Goal: Task Accomplishment & Management: Complete application form

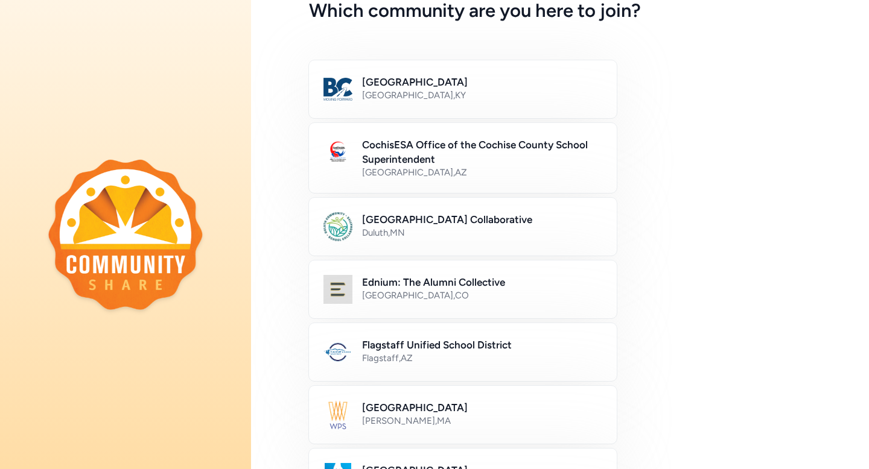
scroll to position [83, 0]
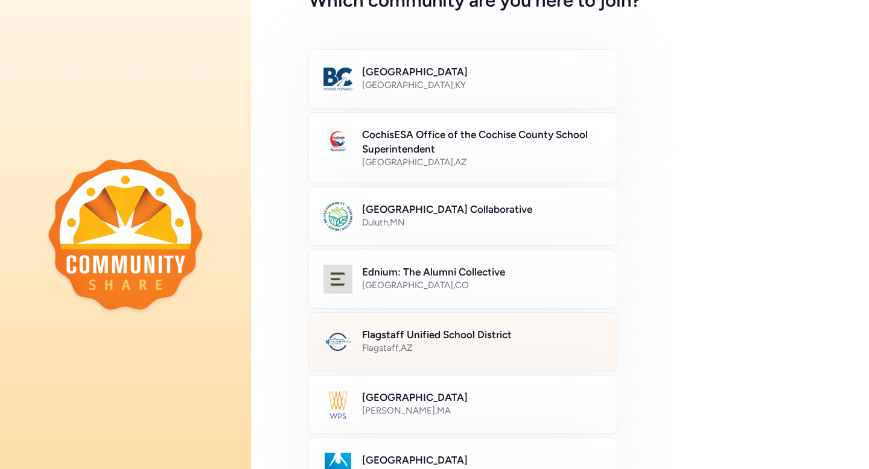
click at [436, 350] on div "Flagstaff , [GEOGRAPHIC_DATA]" at bounding box center [482, 348] width 240 height 12
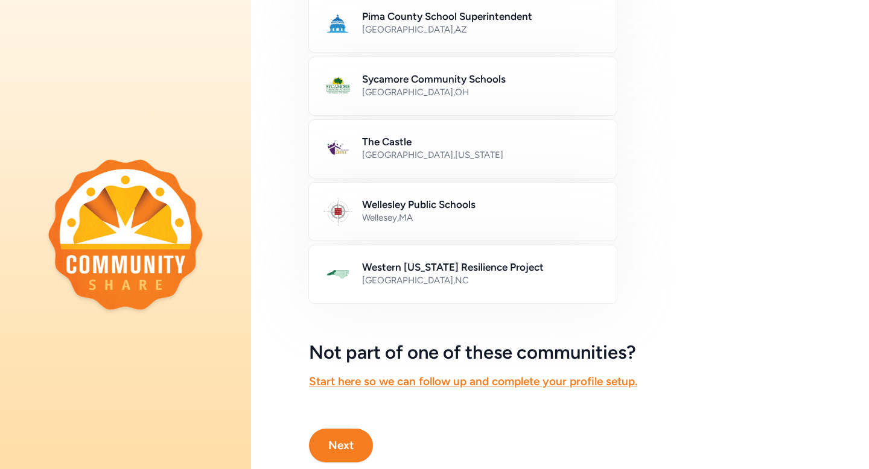
scroll to position [684, 0]
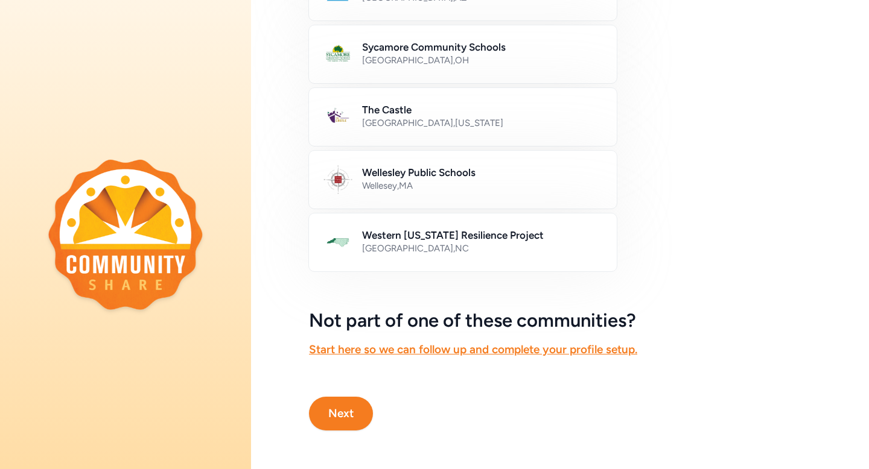
click at [351, 418] on button "Next" at bounding box center [341, 414] width 64 height 34
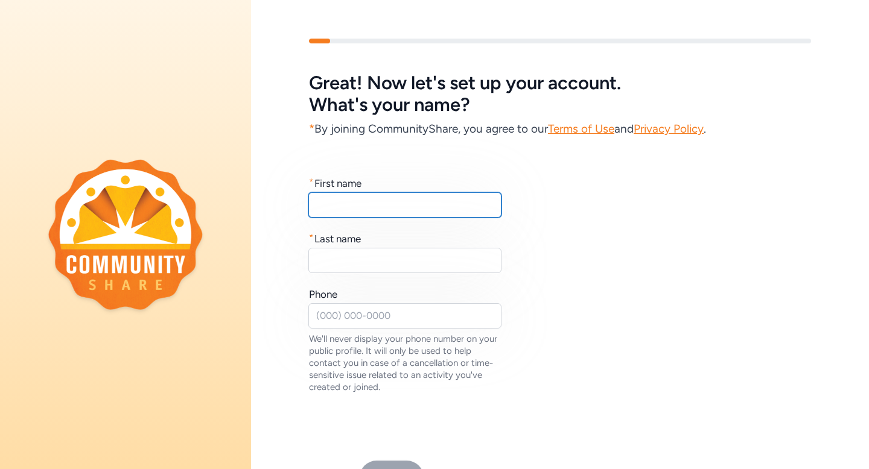
click at [371, 202] on input "text" at bounding box center [404, 204] width 193 height 25
type input "Tessa"
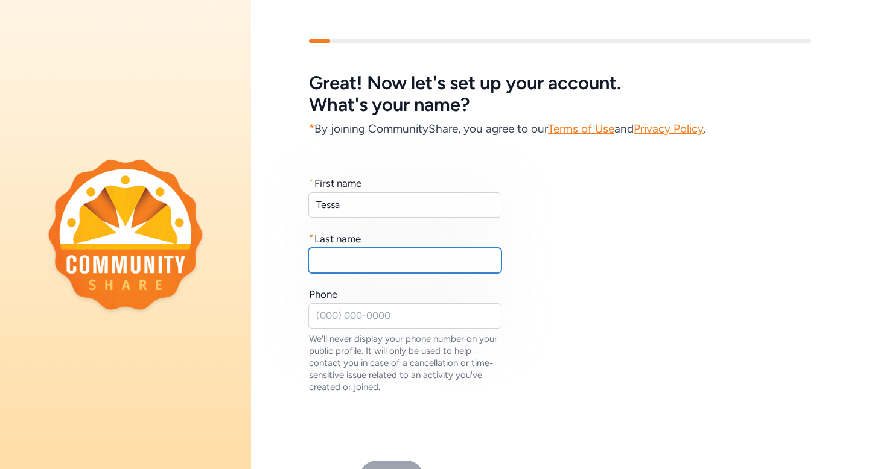
click at [355, 250] on input "text" at bounding box center [404, 260] width 193 height 25
type input "[PERSON_NAME]"
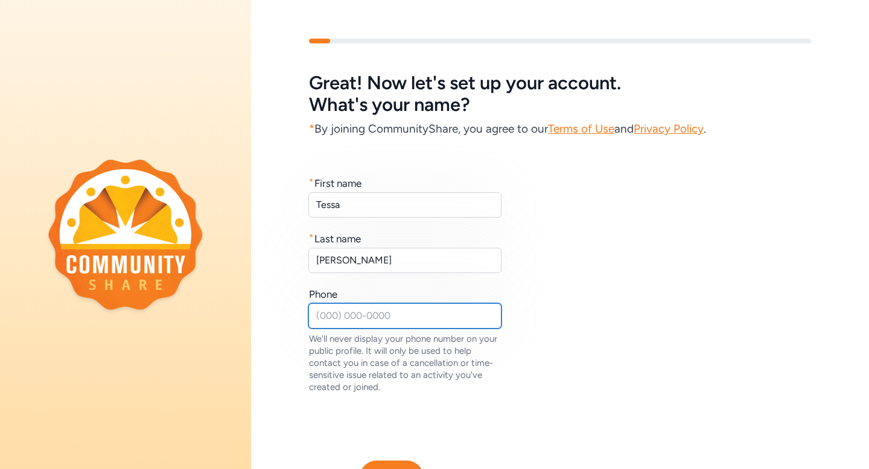
click at [338, 317] on input "text" at bounding box center [404, 315] width 193 height 25
type input "4"
click at [468, 339] on div "We'll never display your phone number on your public profile. It will only be u…" at bounding box center [405, 363] width 193 height 60
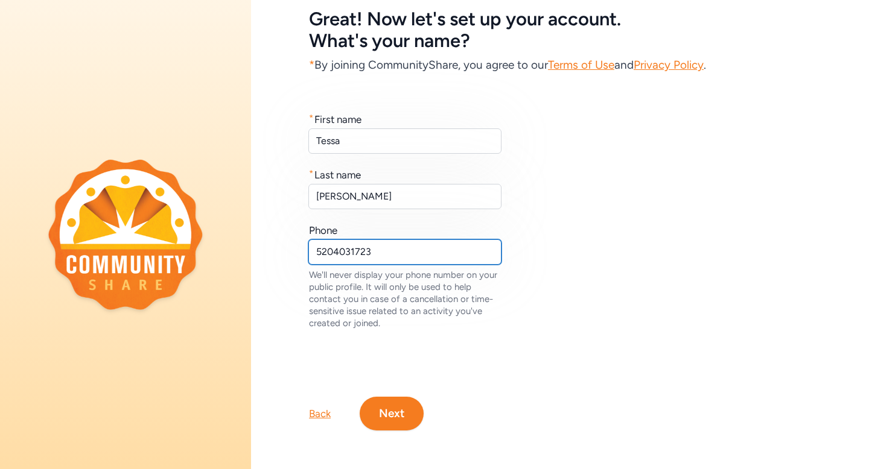
click at [425, 251] on input "5204031723" at bounding box center [404, 251] width 193 height 25
type input "5"
click at [402, 409] on button "Next" at bounding box center [392, 414] width 64 height 34
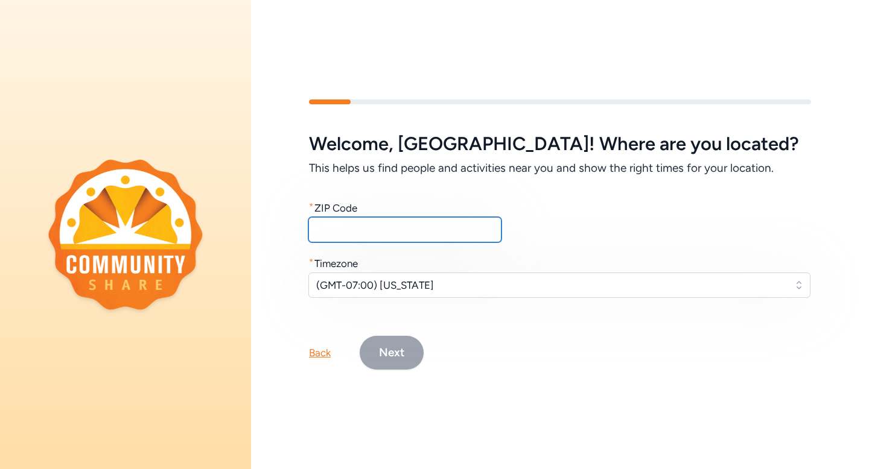
click at [338, 235] on input "text" at bounding box center [404, 229] width 193 height 25
type input "/"
type input "86004"
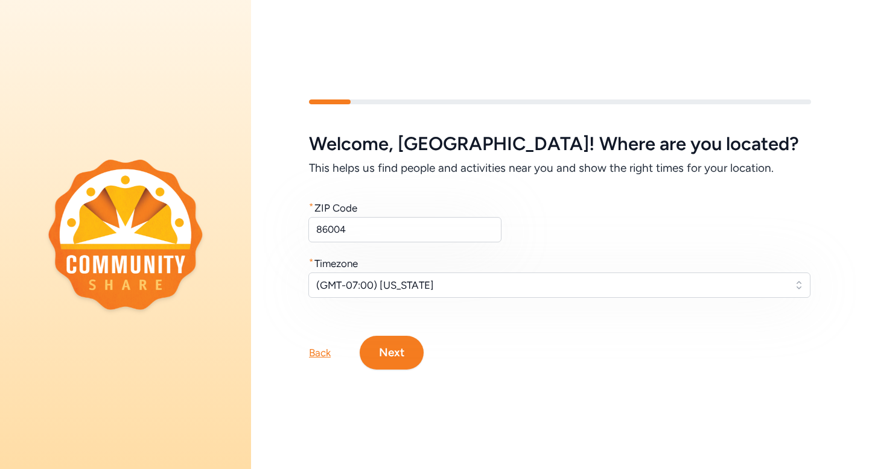
click at [385, 344] on button "Next" at bounding box center [392, 353] width 64 height 34
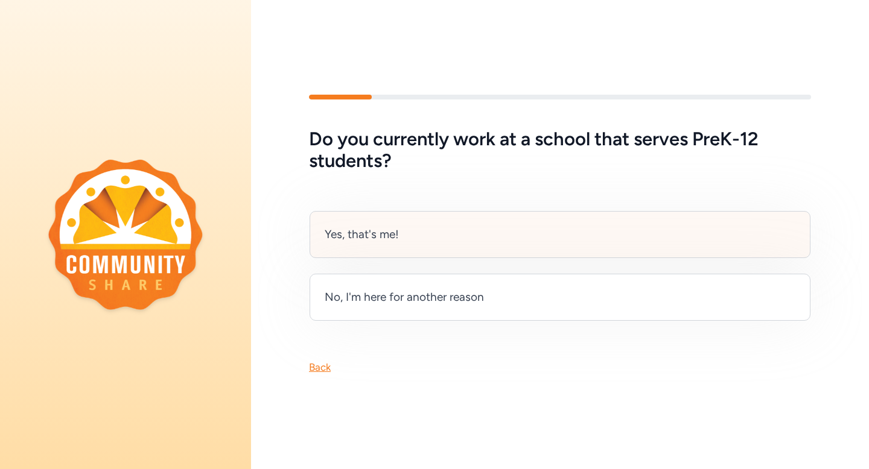
click at [405, 233] on div "Yes, that's me!" at bounding box center [559, 234] width 501 height 47
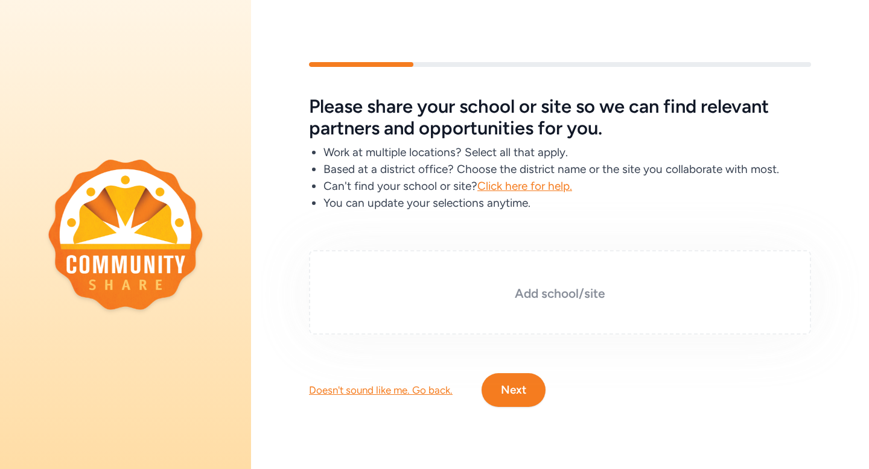
click at [504, 310] on div "Add school/site" at bounding box center [560, 292] width 502 height 84
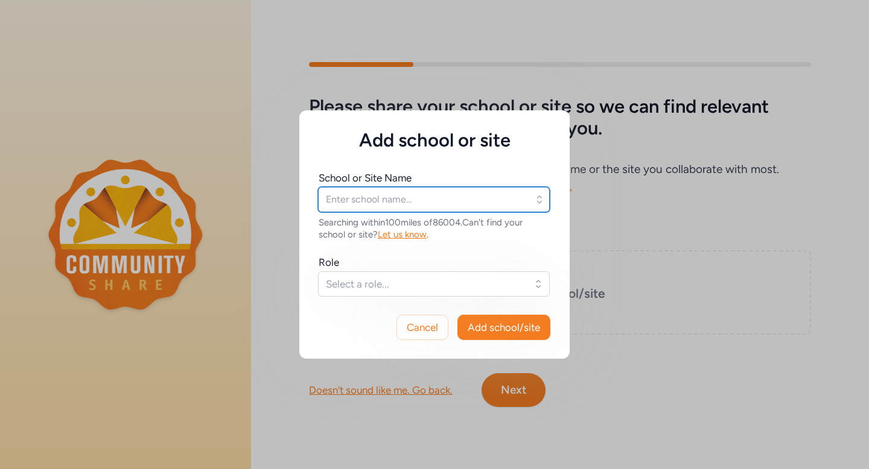
click at [402, 195] on input "text" at bounding box center [434, 199] width 232 height 25
type input "[GEOGRAPHIC_DATA]"
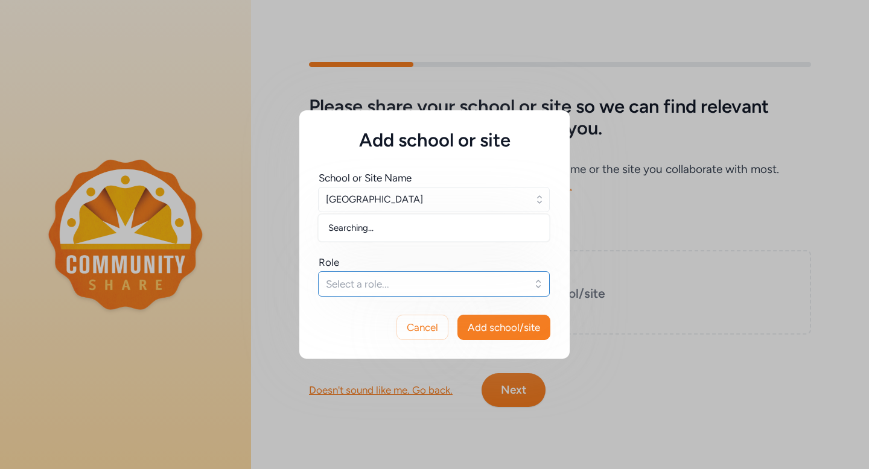
click at [368, 291] on button "Select a role..." at bounding box center [434, 283] width 232 height 25
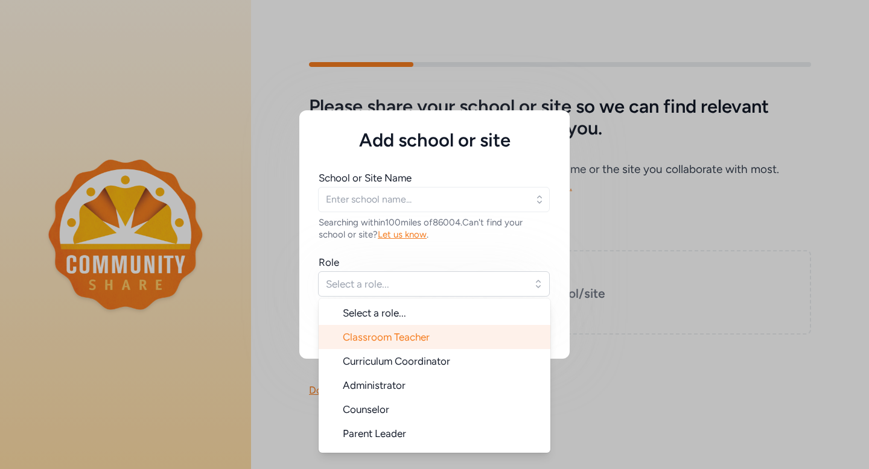
click at [402, 340] on span "Classroom Teacher" at bounding box center [386, 337] width 87 height 12
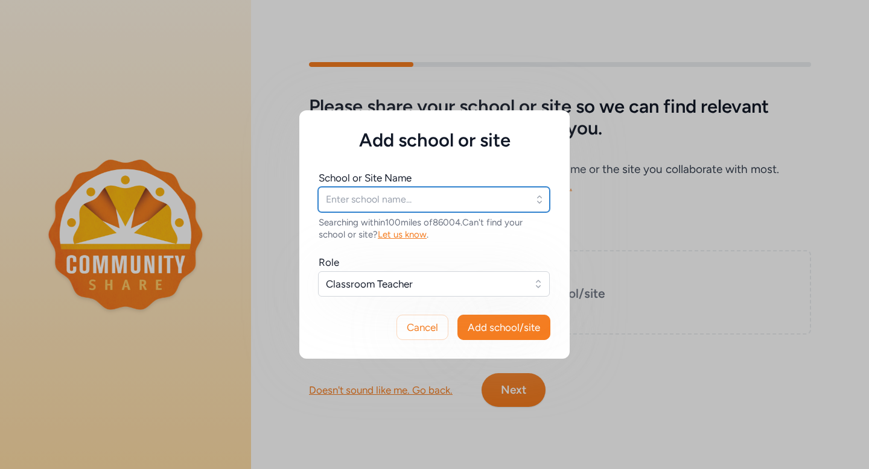
click at [433, 209] on input "text" at bounding box center [434, 199] width 232 height 25
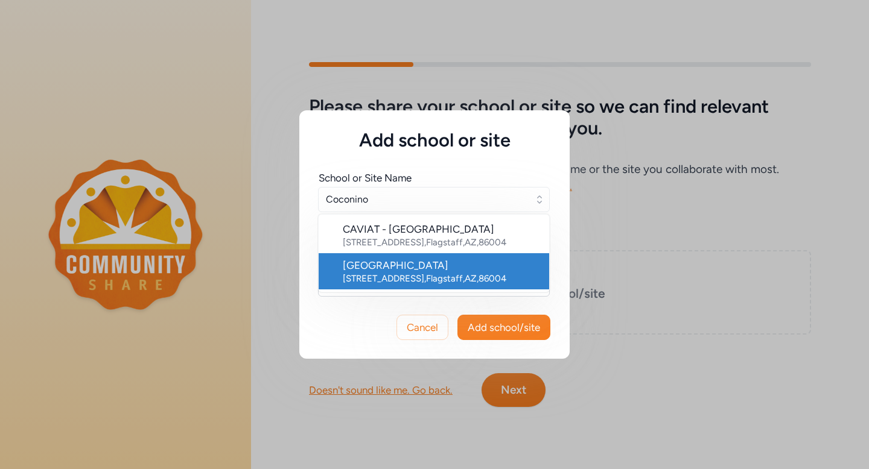
click at [394, 284] on div "[STREET_ADDRESS]" at bounding box center [441, 279] width 197 height 12
type input "[GEOGRAPHIC_DATA]"
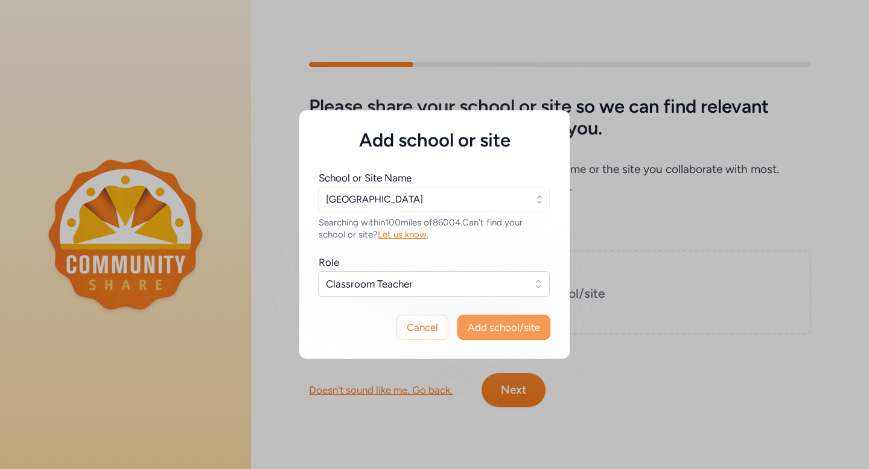
click at [530, 331] on span "Add school/site" at bounding box center [504, 327] width 72 height 14
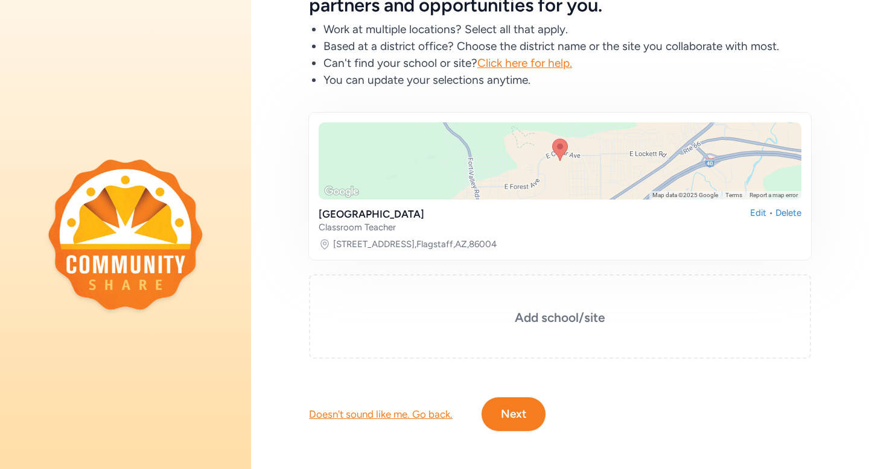
scroll to position [100, 0]
click at [521, 422] on button "Next" at bounding box center [513, 414] width 64 height 34
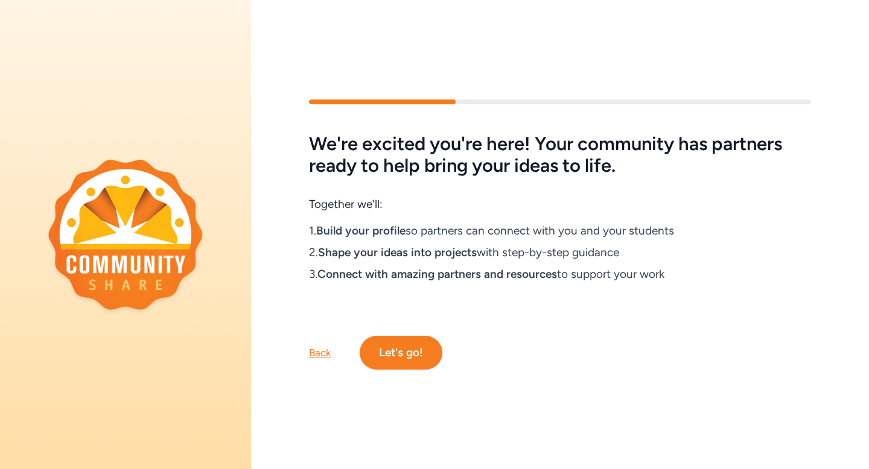
click at [417, 359] on button "Let's go!" at bounding box center [401, 353] width 83 height 34
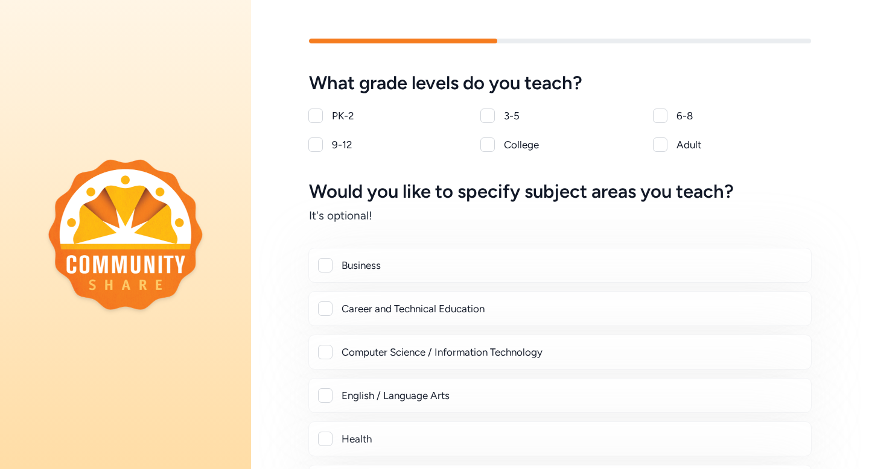
click at [320, 145] on div at bounding box center [315, 145] width 14 height 14
checkbox input "true"
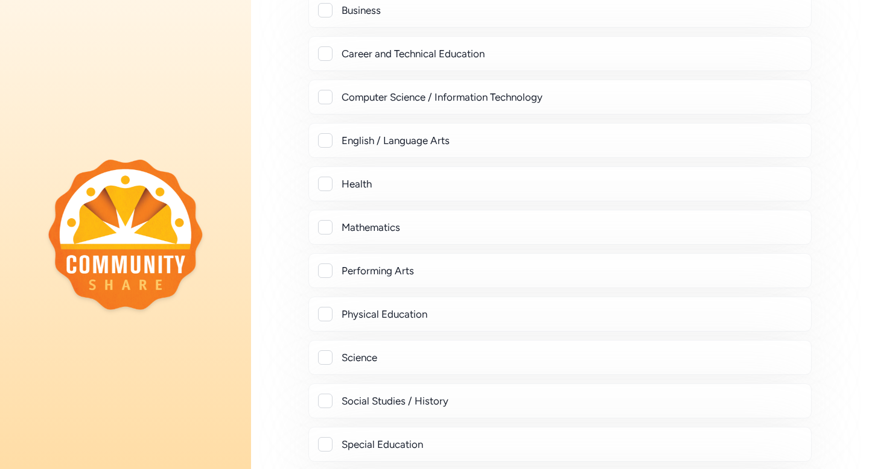
scroll to position [266, 0]
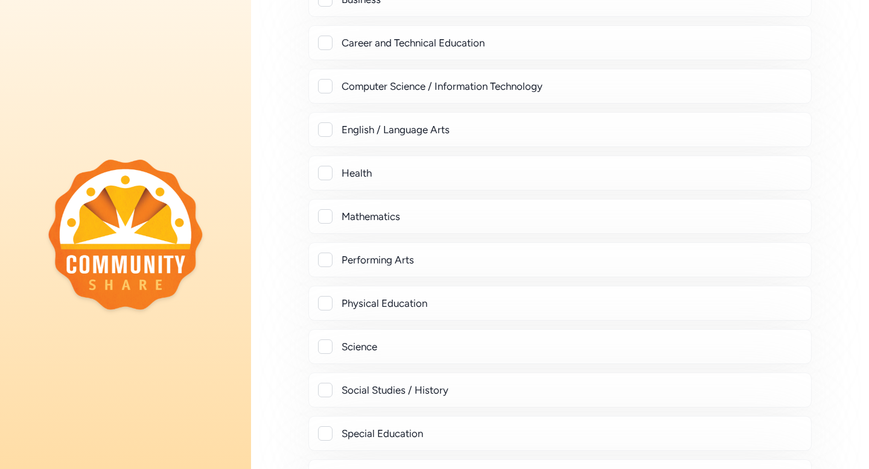
click at [326, 215] on div at bounding box center [325, 216] width 14 height 14
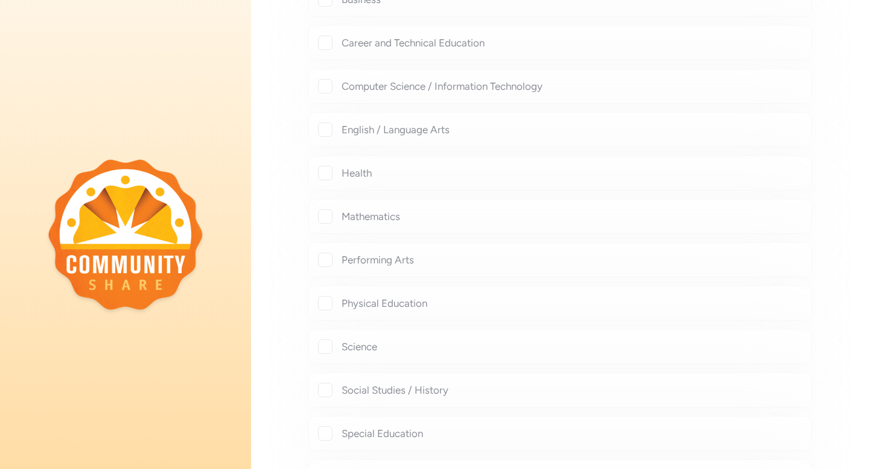
checkbox input "true"
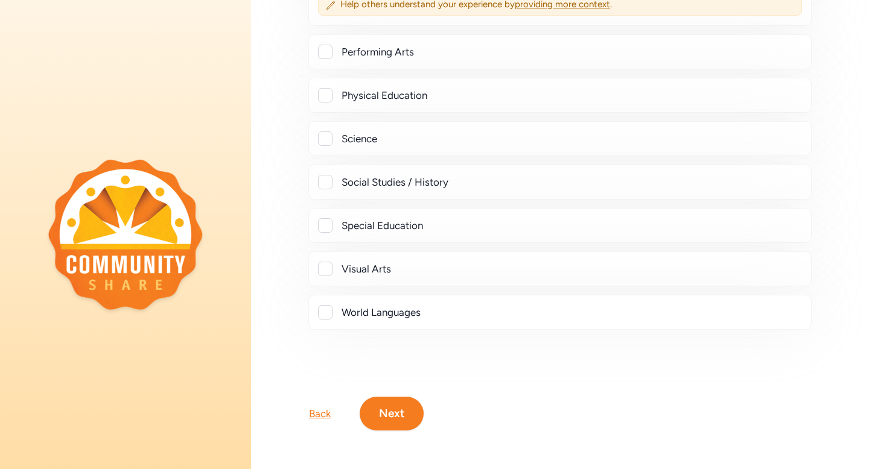
scroll to position [169, 0]
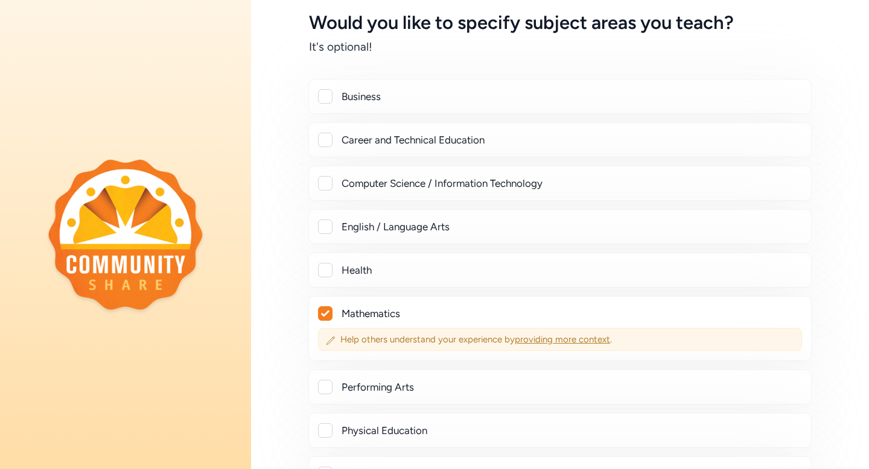
click at [554, 340] on span "providing more context" at bounding box center [562, 339] width 95 height 11
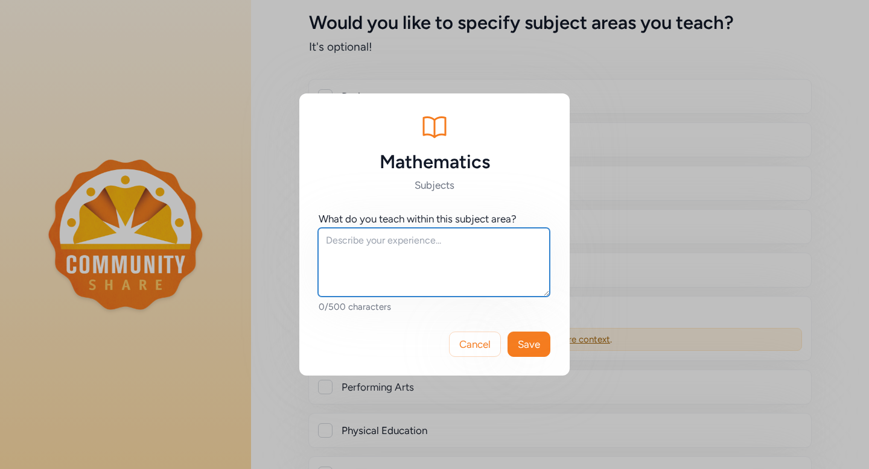
click at [417, 262] on textarea at bounding box center [434, 262] width 232 height 69
type textarea "Geometry"
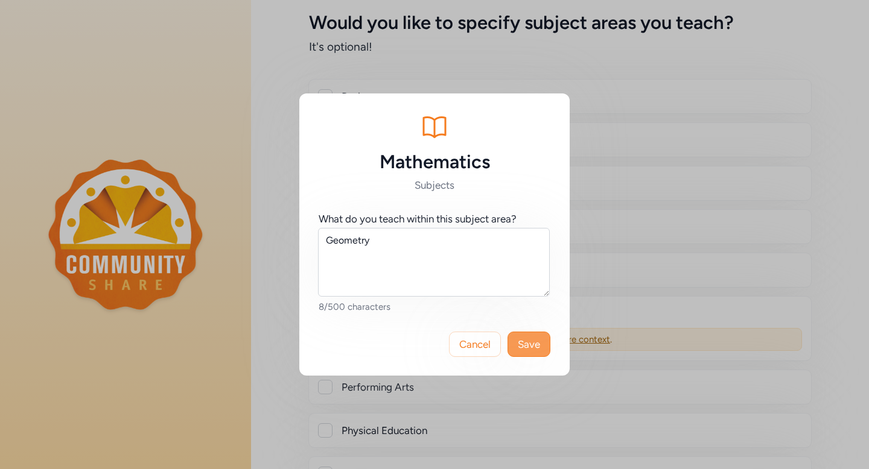
click at [527, 348] on span "Save" at bounding box center [529, 344] width 22 height 14
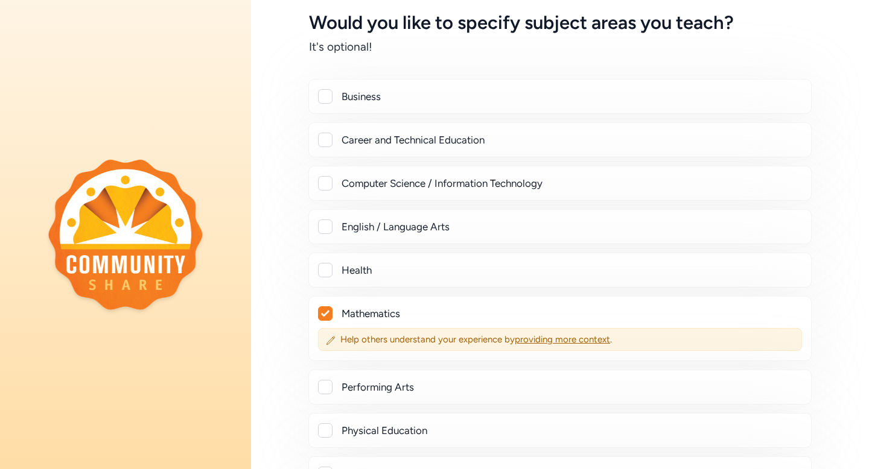
scroll to position [504, 0]
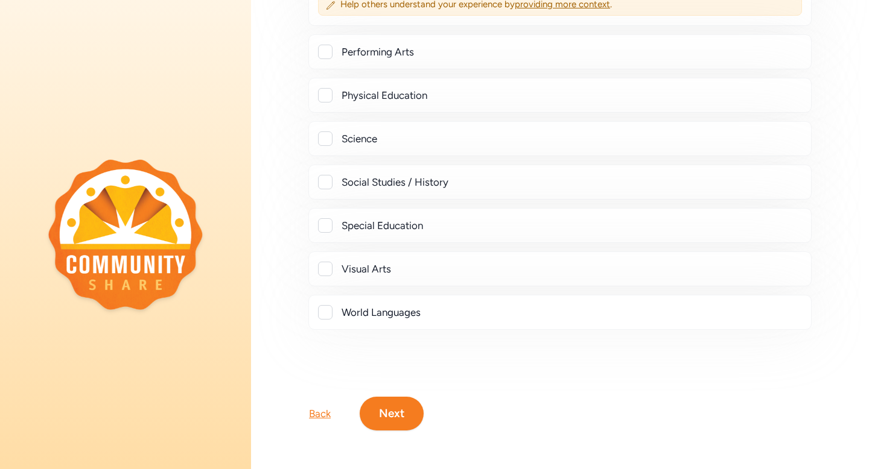
click at [389, 417] on button "Next" at bounding box center [392, 414] width 64 height 34
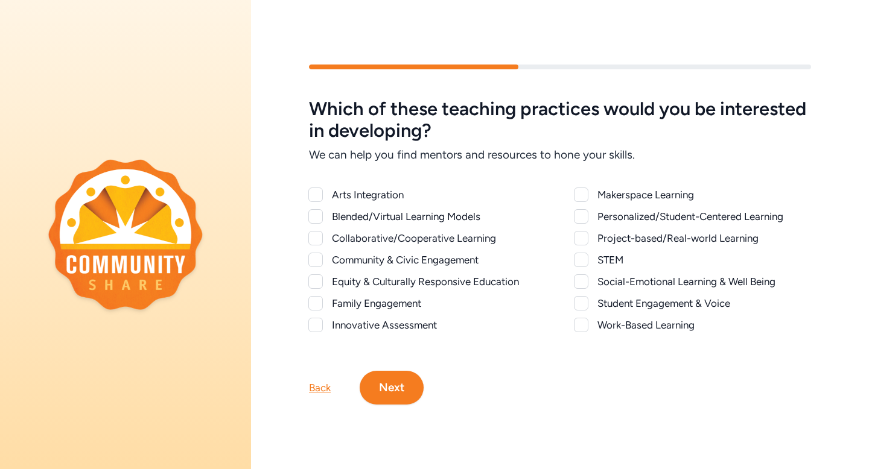
click at [582, 328] on div at bounding box center [581, 325] width 14 height 14
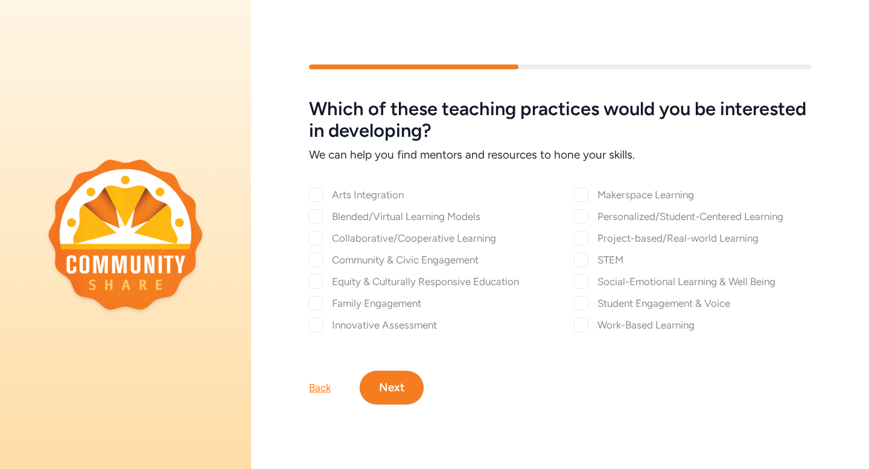
checkbox input "true"
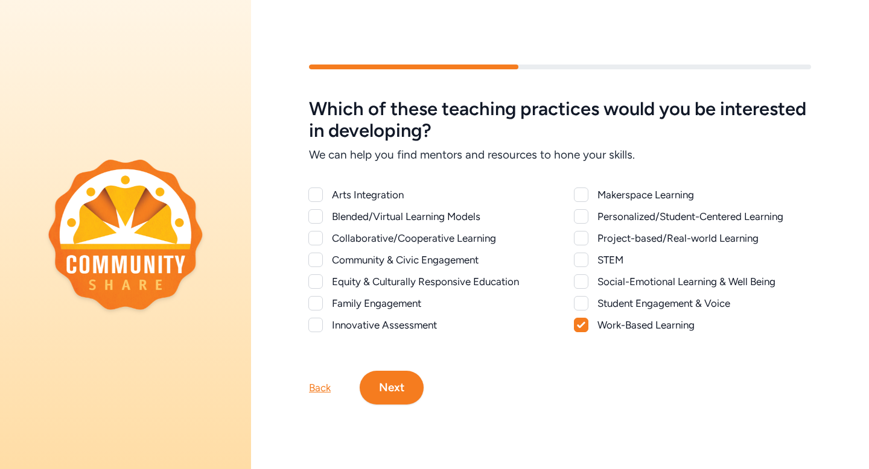
click at [583, 236] on div at bounding box center [581, 238] width 14 height 14
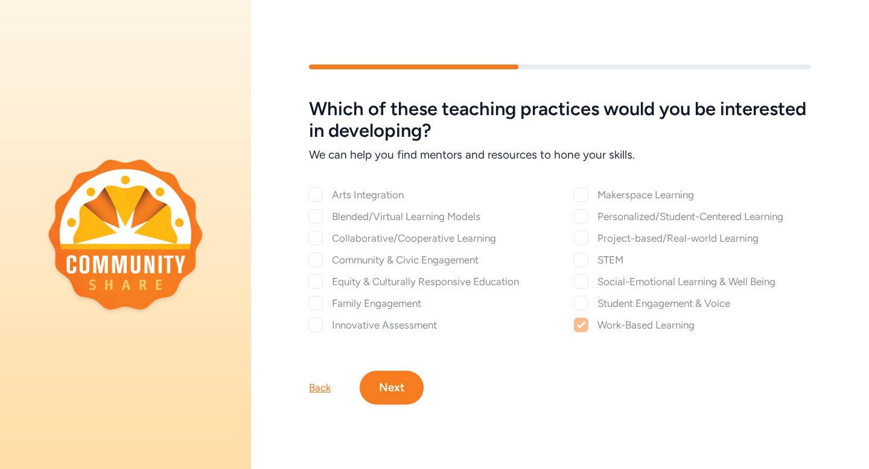
checkbox input "true"
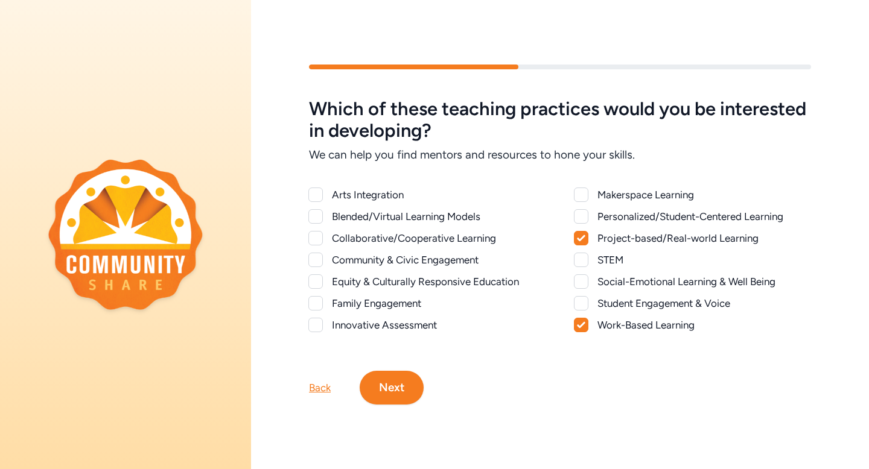
click at [579, 217] on div at bounding box center [581, 216] width 14 height 14
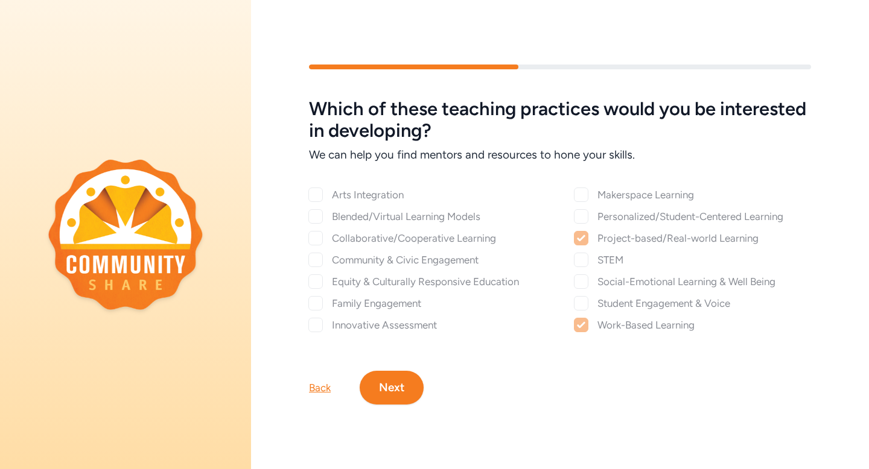
checkbox input "true"
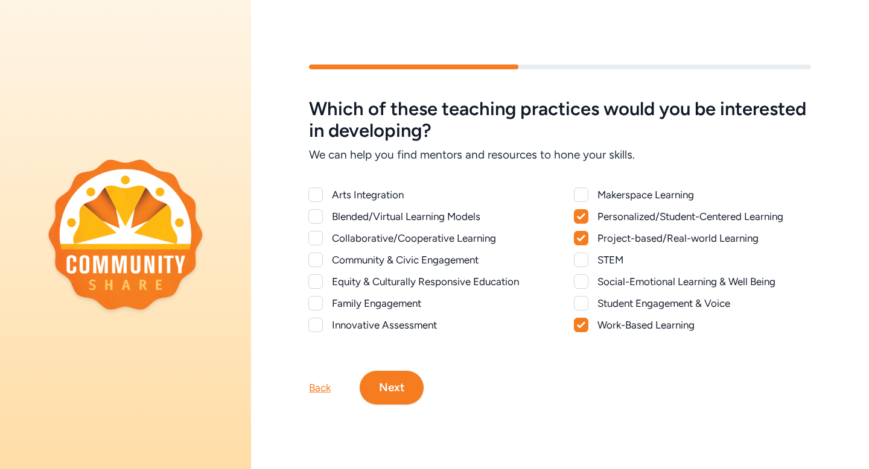
click at [580, 265] on div at bounding box center [581, 260] width 14 height 14
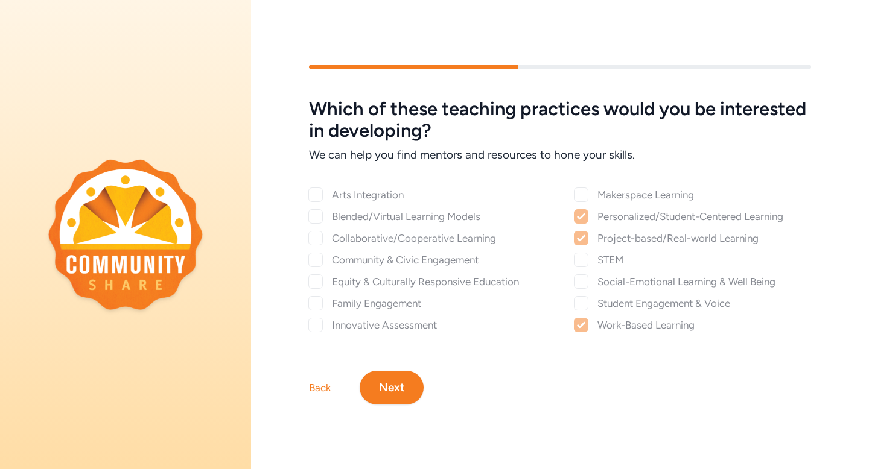
checkbox input "true"
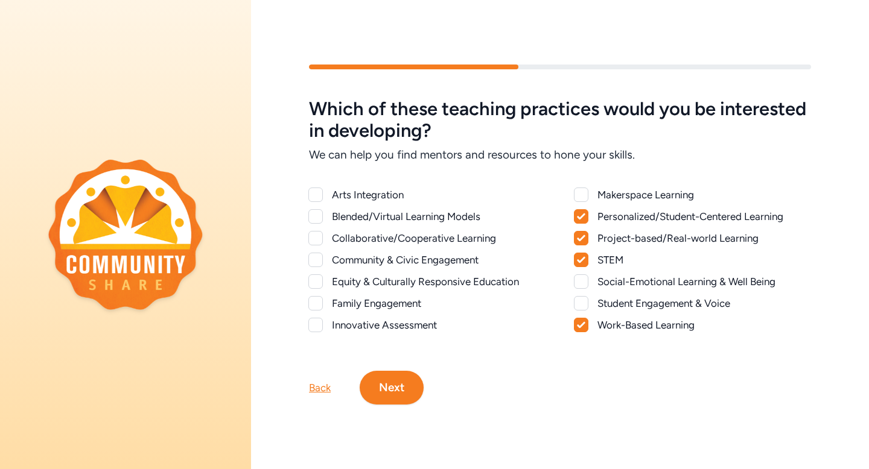
click at [575, 197] on div at bounding box center [581, 195] width 14 height 14
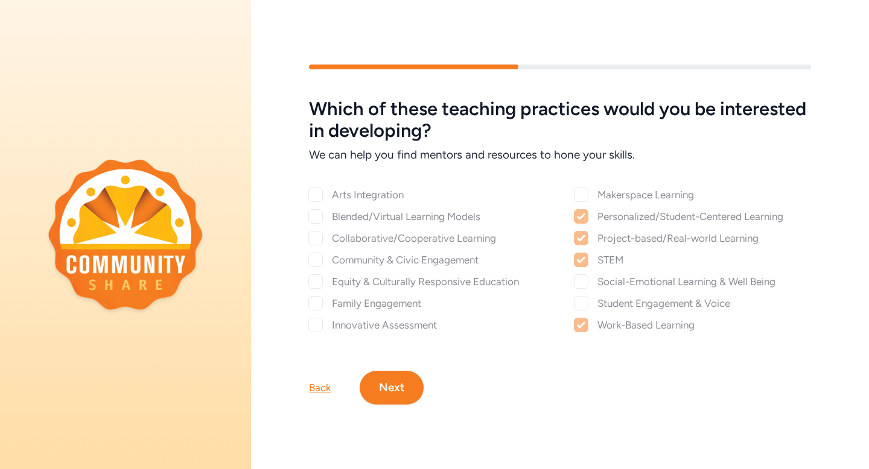
checkbox input "true"
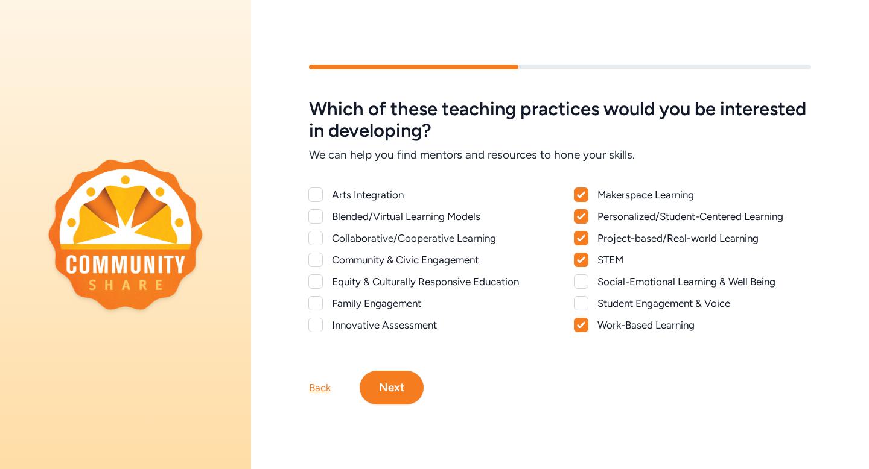
click at [372, 390] on button "Next" at bounding box center [392, 388] width 64 height 34
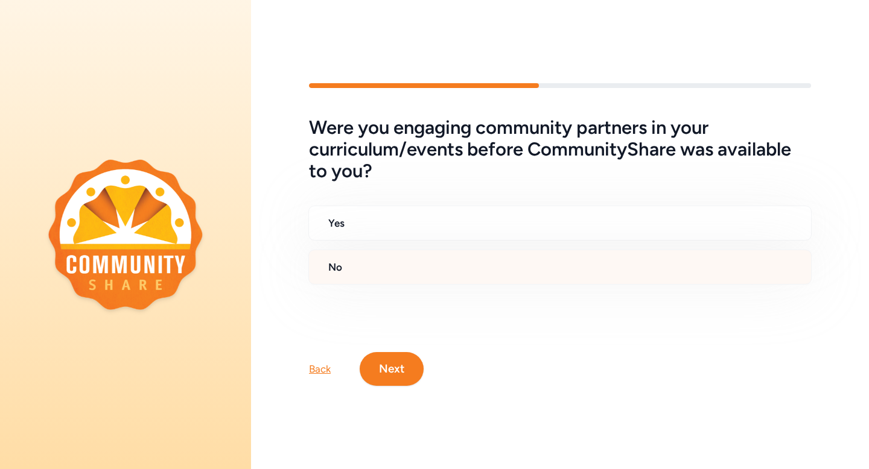
click at [340, 268] on h2 "No" at bounding box center [564, 267] width 473 height 14
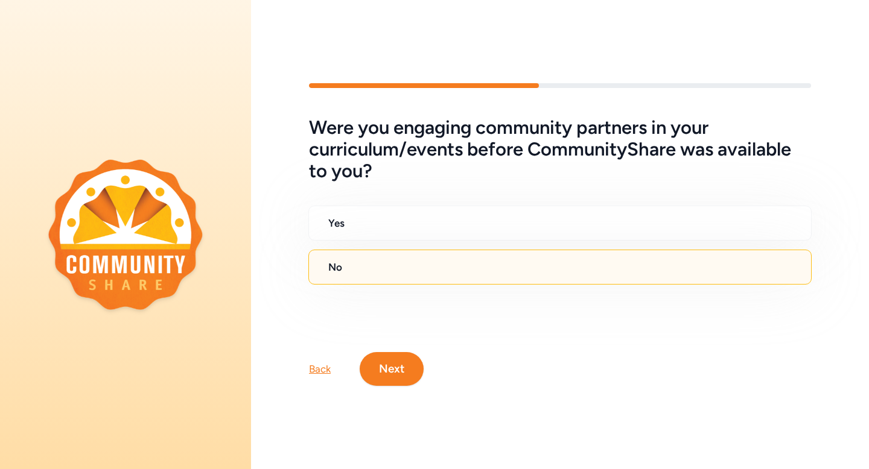
click at [387, 375] on button "Next" at bounding box center [392, 369] width 64 height 34
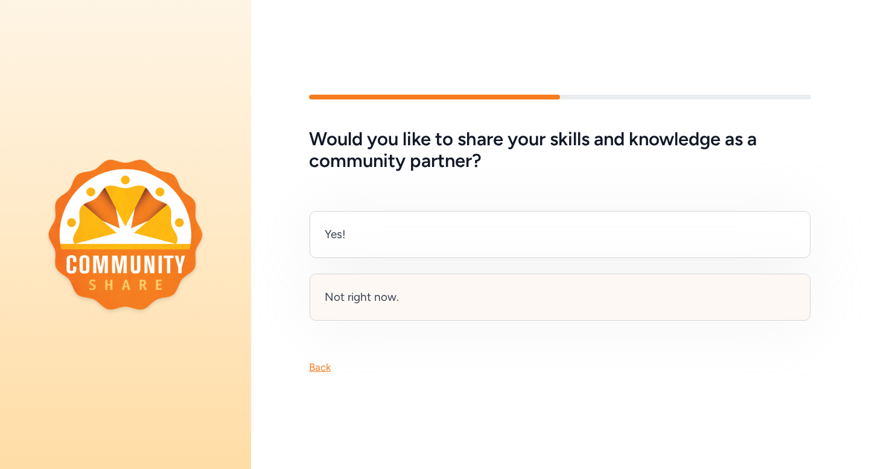
click at [360, 303] on div "Not right now." at bounding box center [362, 297] width 74 height 17
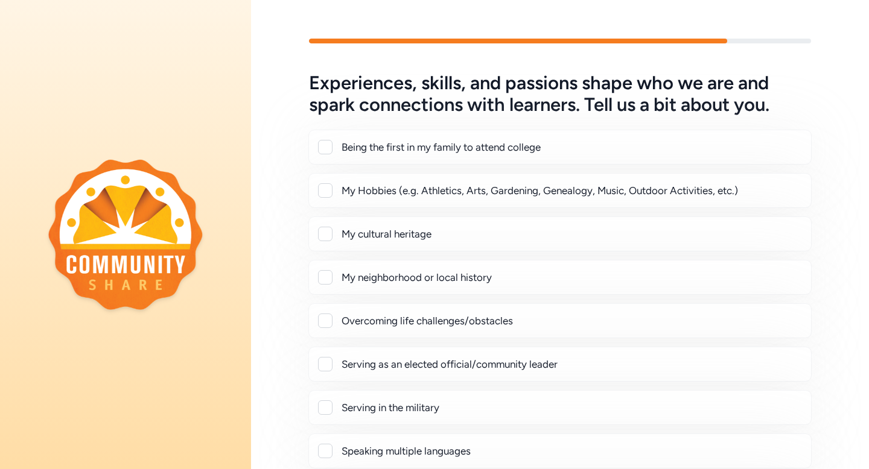
click at [405, 201] on div "My Hobbies (e.g. Athletics, Arts, Gardening, Genealogy, Music, Outdoor Activiti…" at bounding box center [559, 190] width 503 height 35
click at [325, 189] on div at bounding box center [325, 190] width 14 height 14
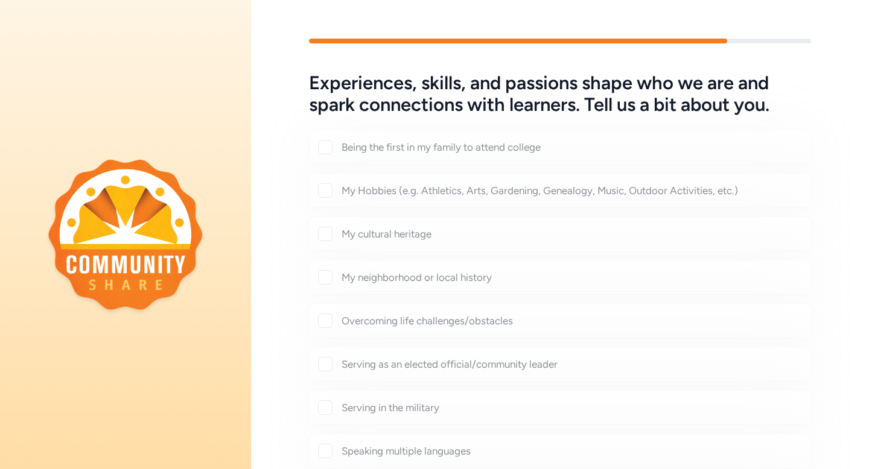
checkbox input "true"
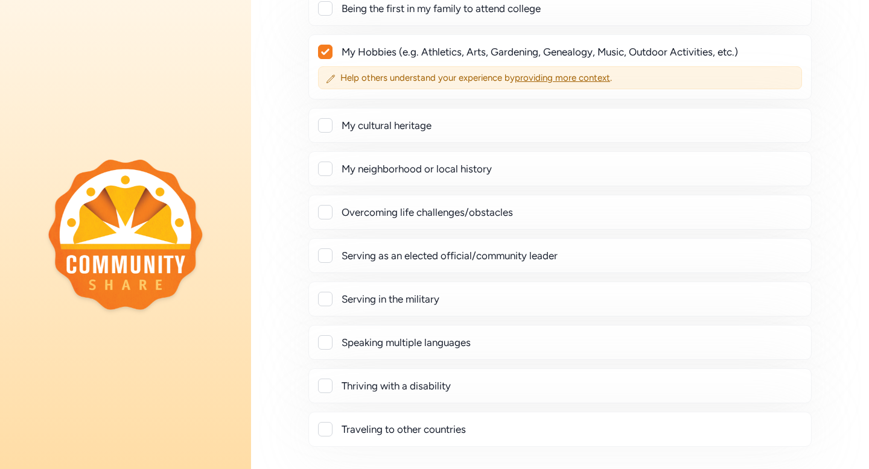
scroll to position [171, 0]
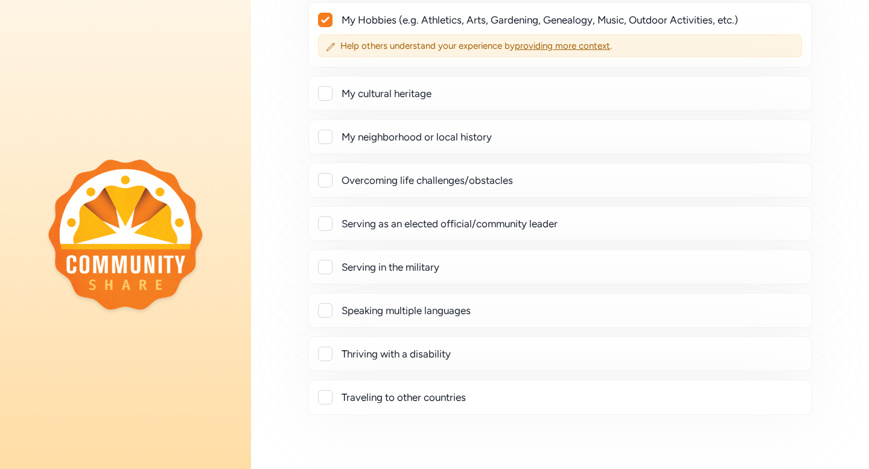
click at [328, 182] on div at bounding box center [325, 180] width 14 height 14
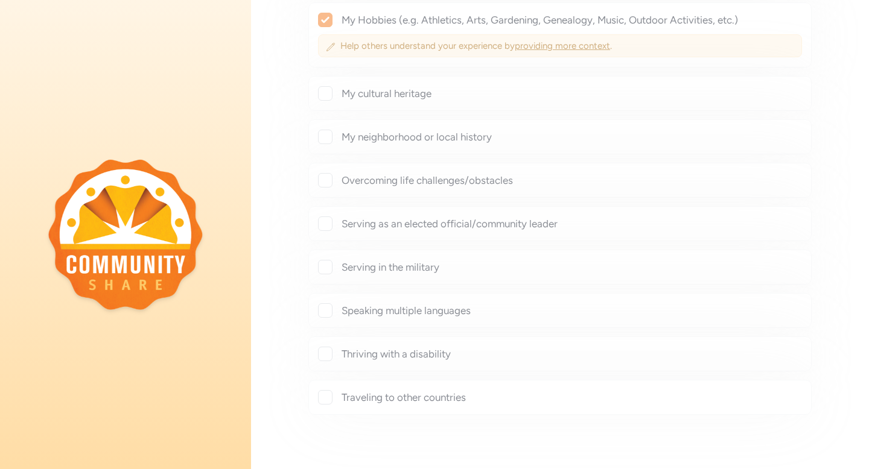
checkbox input "true"
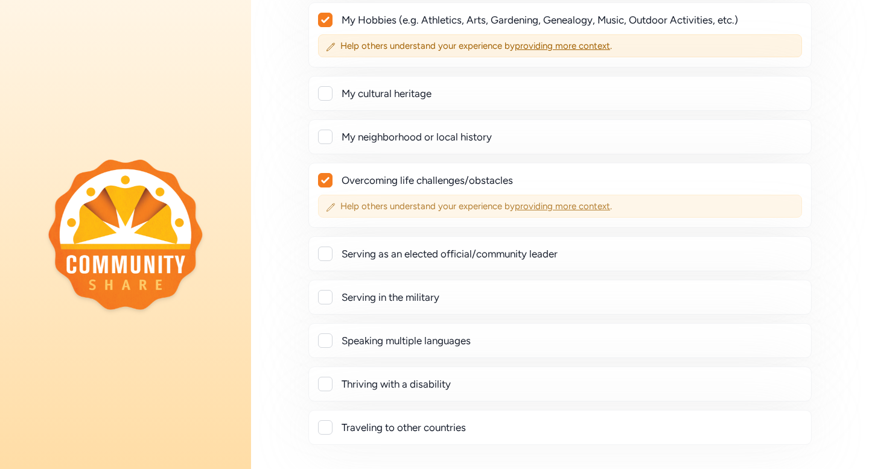
click at [570, 201] on span "providing more context" at bounding box center [562, 206] width 95 height 11
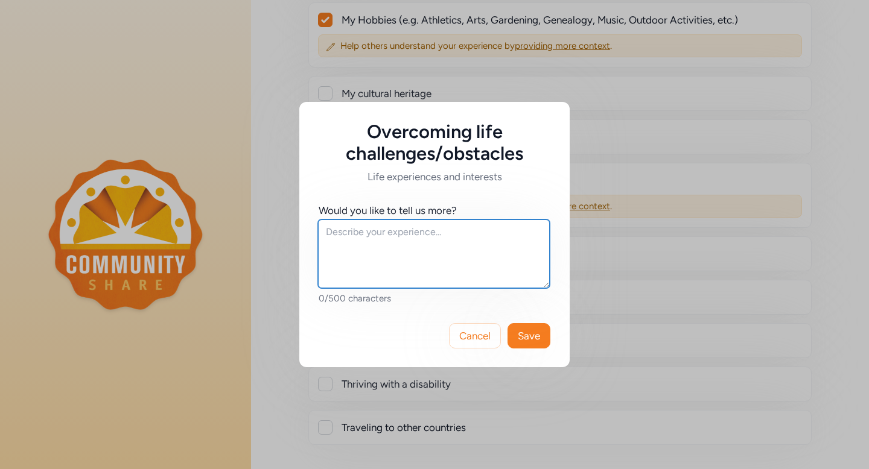
click at [401, 275] on textarea at bounding box center [434, 254] width 232 height 69
type textarea "my dad dead"
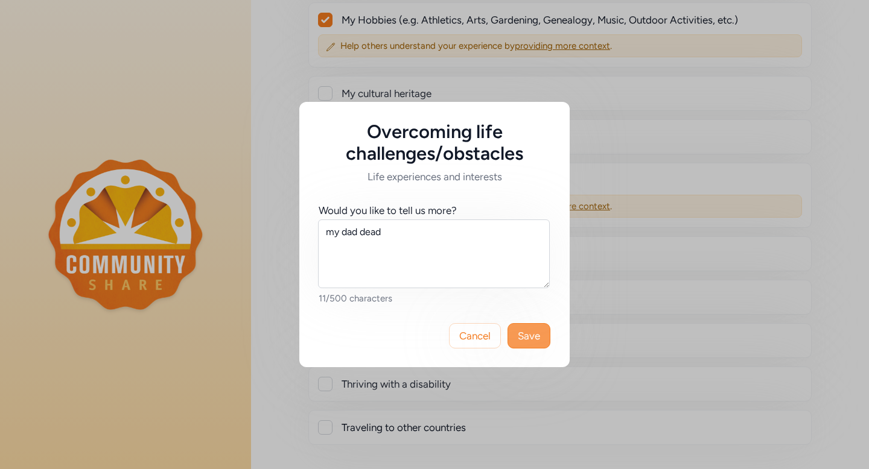
click at [528, 331] on span "Save" at bounding box center [529, 336] width 22 height 14
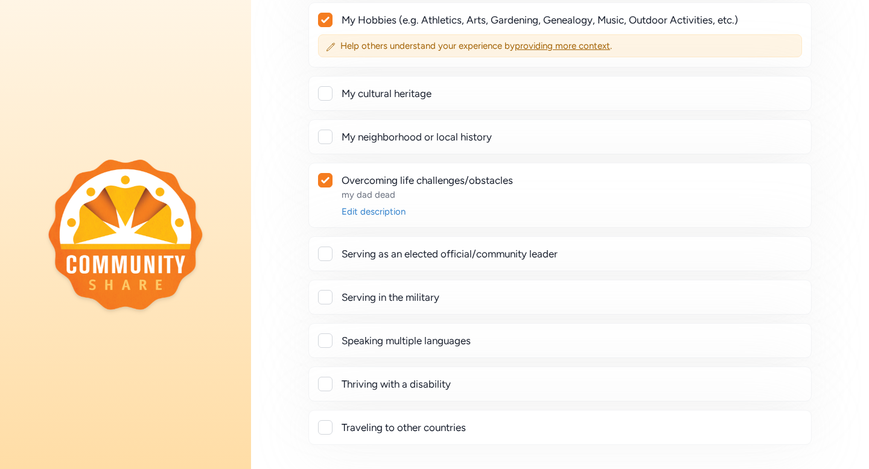
click at [327, 176] on div at bounding box center [325, 180] width 13 height 13
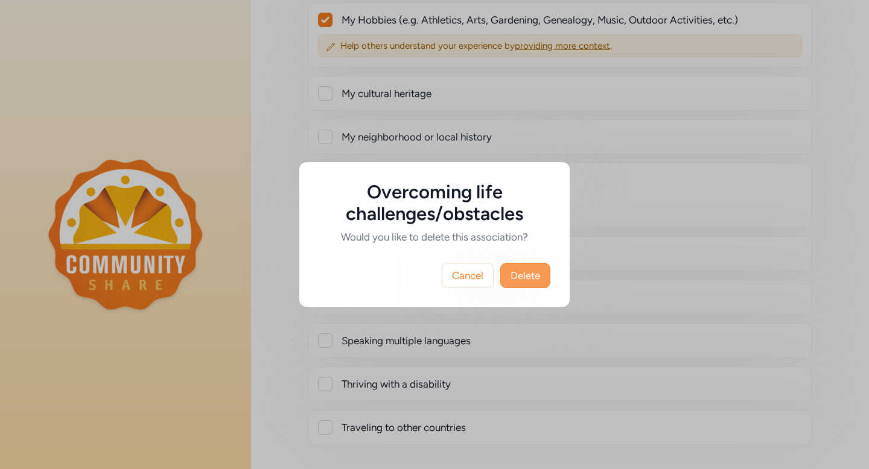
click at [528, 277] on span "Delete" at bounding box center [525, 275] width 30 height 14
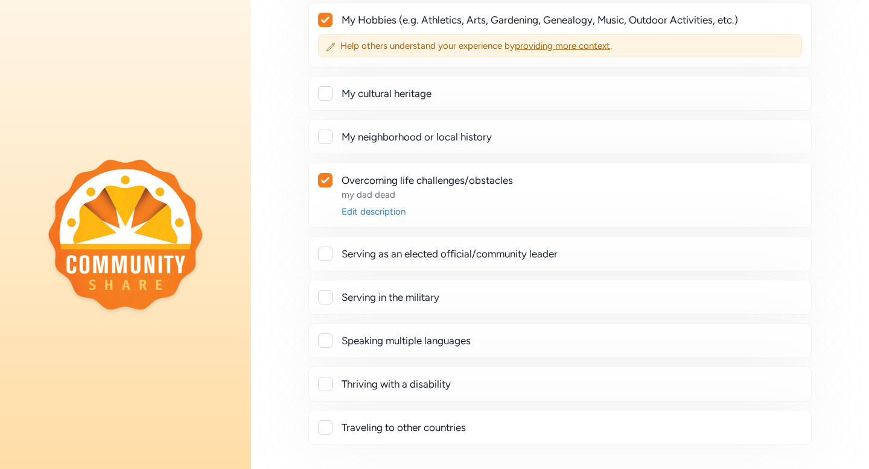
checkbox input "false"
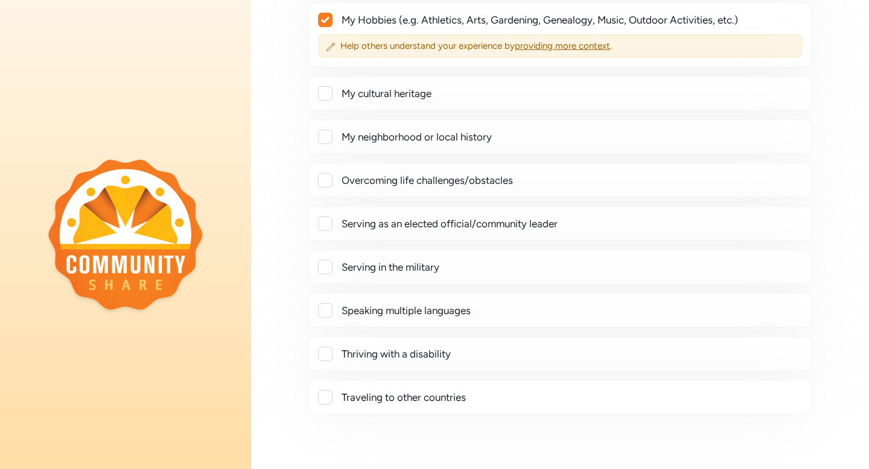
click at [322, 399] on div at bounding box center [325, 397] width 14 height 14
checkbox input "true"
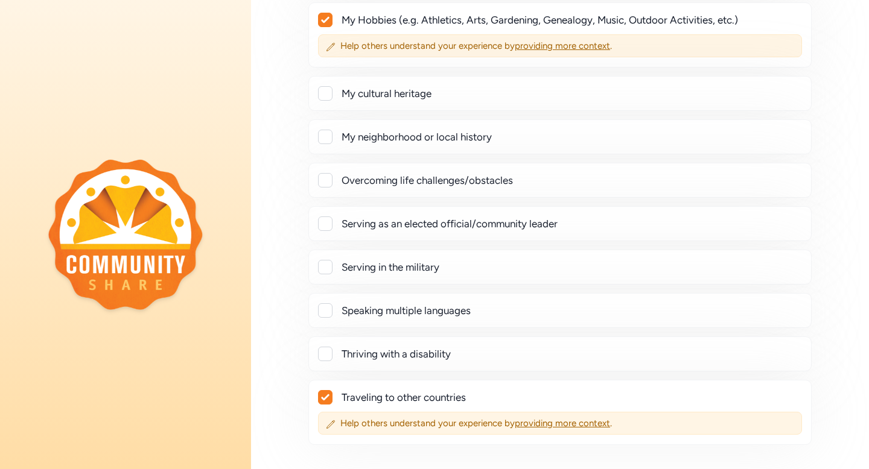
scroll to position [286, 0]
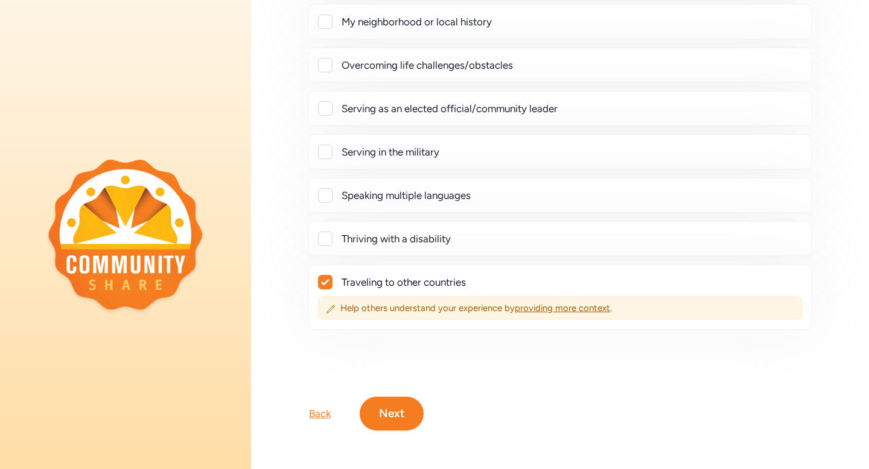
click at [392, 407] on button "Next" at bounding box center [392, 414] width 64 height 34
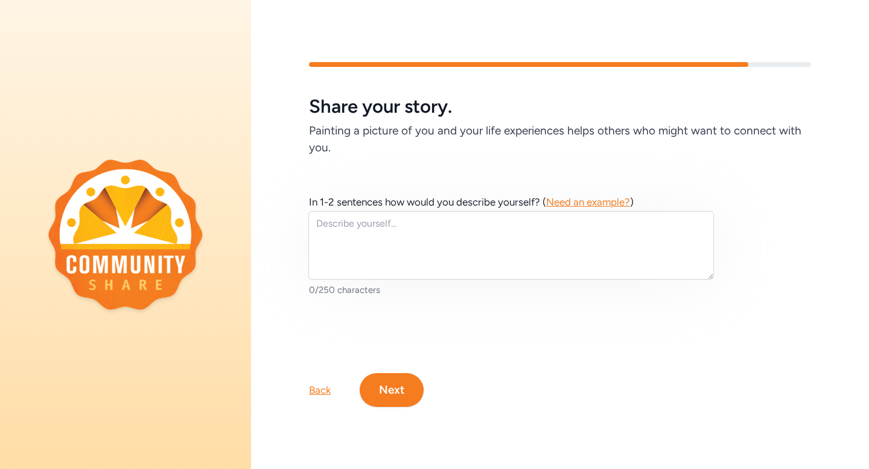
click at [393, 395] on button "Next" at bounding box center [392, 390] width 64 height 34
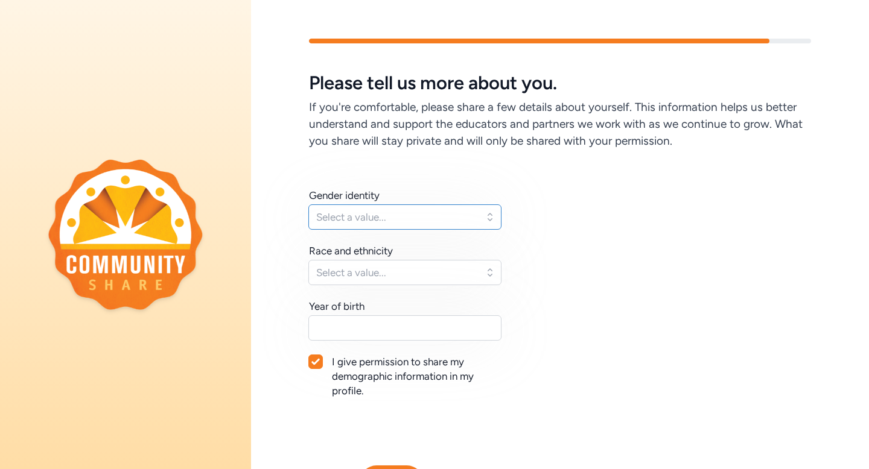
click at [375, 213] on span "Select a value..." at bounding box center [396, 217] width 160 height 14
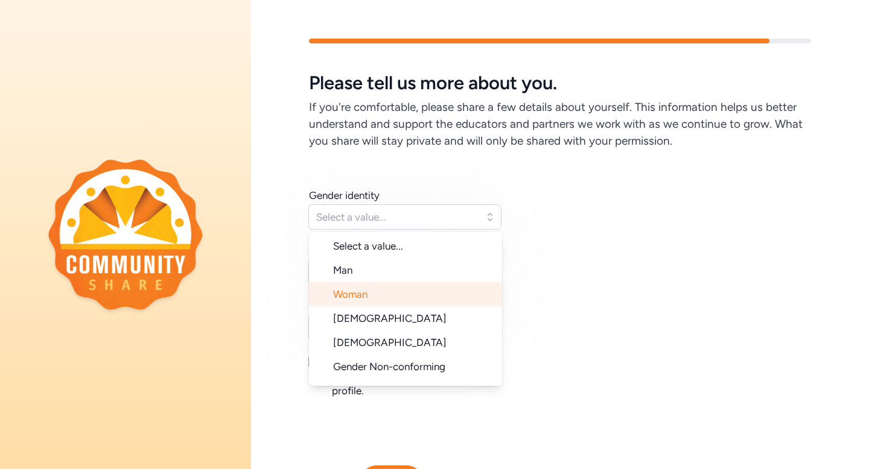
click at [358, 297] on span "Woman" at bounding box center [350, 294] width 34 height 12
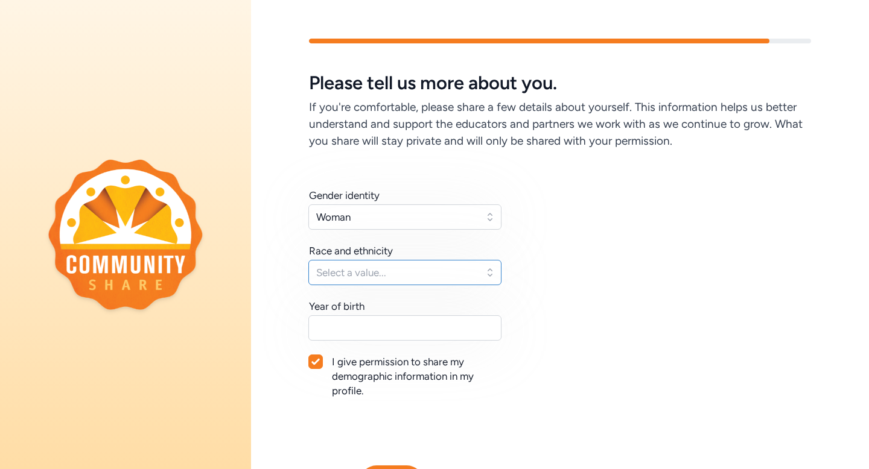
click at [368, 273] on span "Select a value..." at bounding box center [396, 272] width 160 height 14
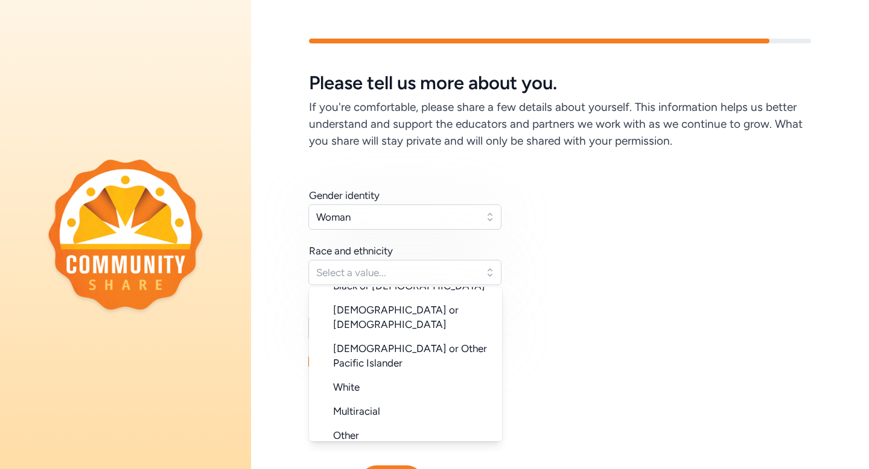
scroll to position [121, 0]
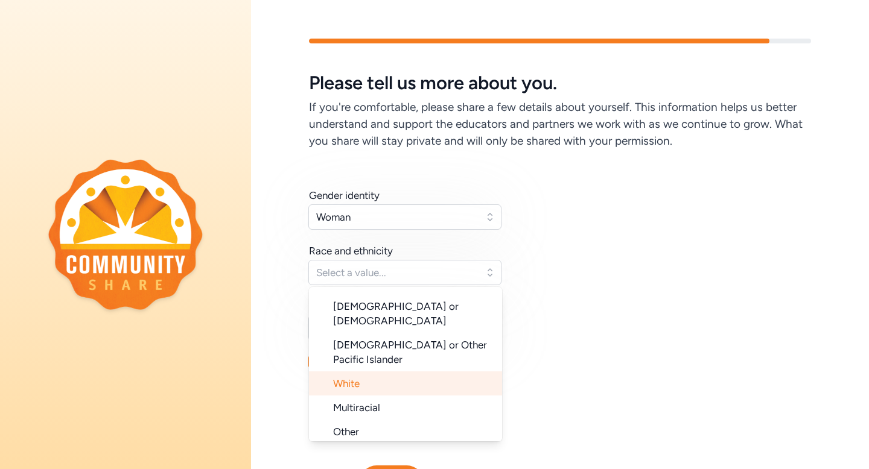
click at [347, 378] on span "White" at bounding box center [346, 384] width 27 height 12
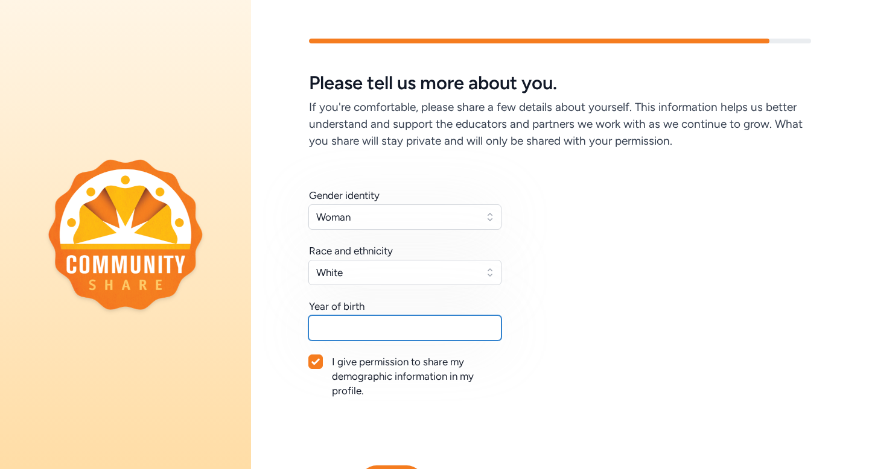
click at [353, 336] on input "text" at bounding box center [404, 327] width 193 height 25
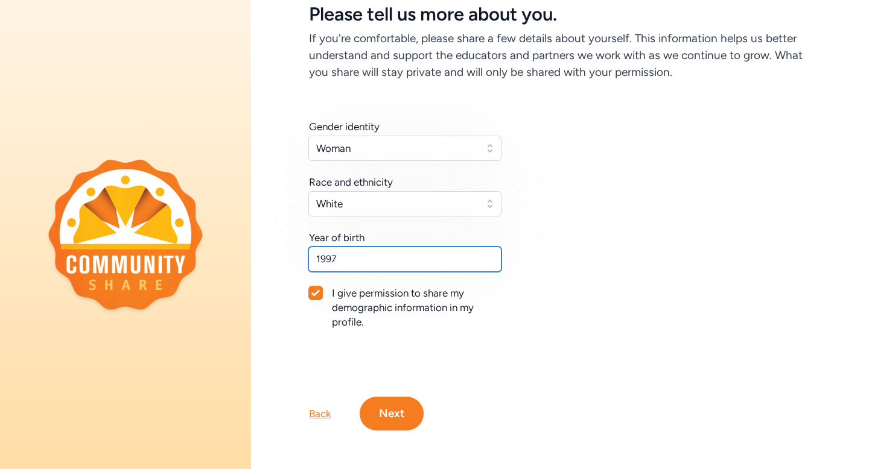
scroll to position [68, 0]
type input "1997"
click at [396, 418] on button "Next" at bounding box center [392, 415] width 64 height 34
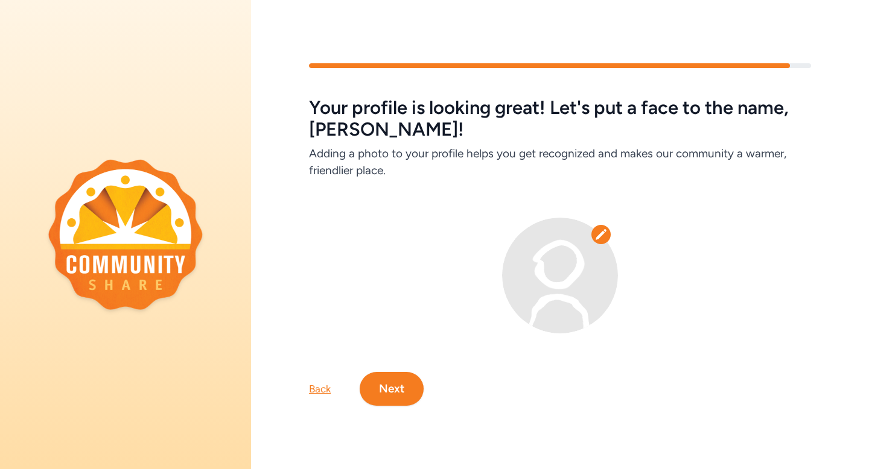
click at [396, 390] on button "Next" at bounding box center [392, 389] width 64 height 34
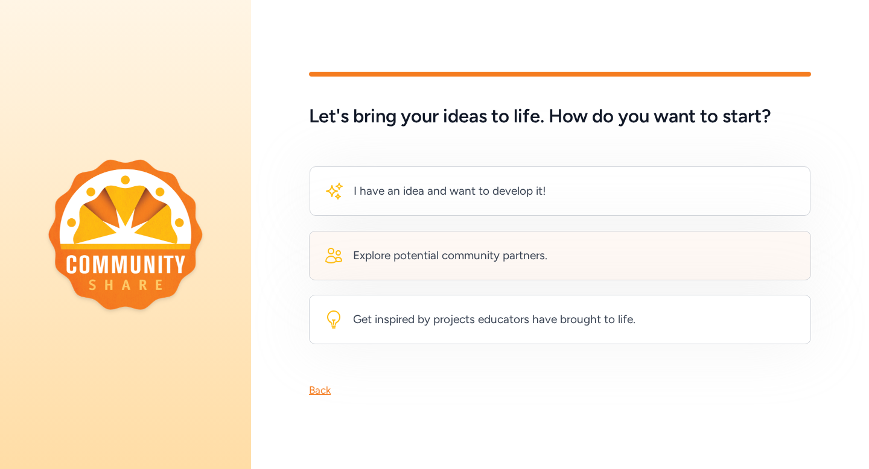
click at [474, 247] on div "Explore potential community partners." at bounding box center [450, 255] width 194 height 17
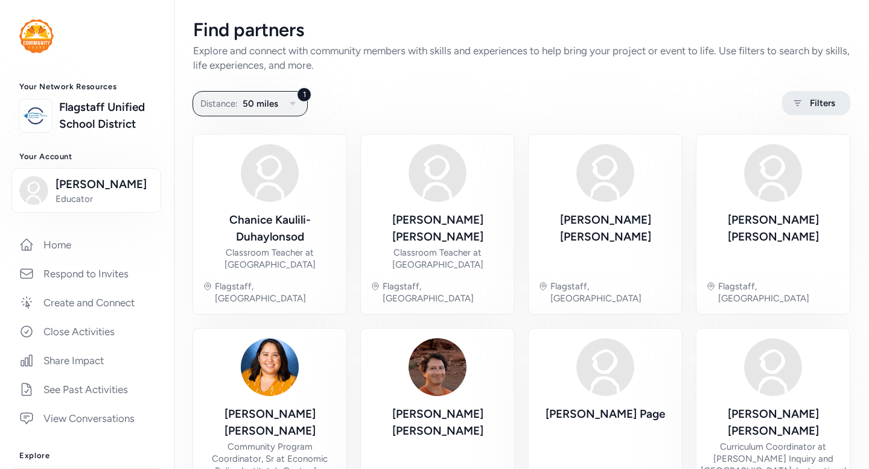
click at [787, 97] on div "Filters" at bounding box center [816, 103] width 68 height 24
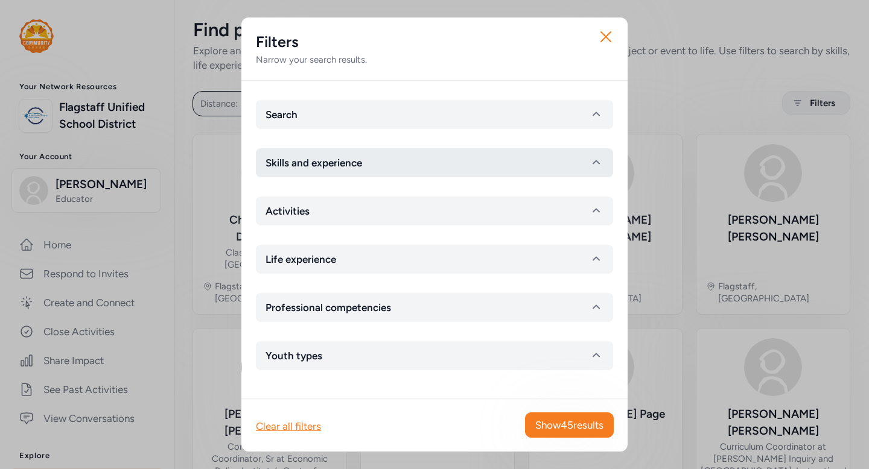
click at [449, 170] on button "Skills and experience" at bounding box center [434, 162] width 357 height 29
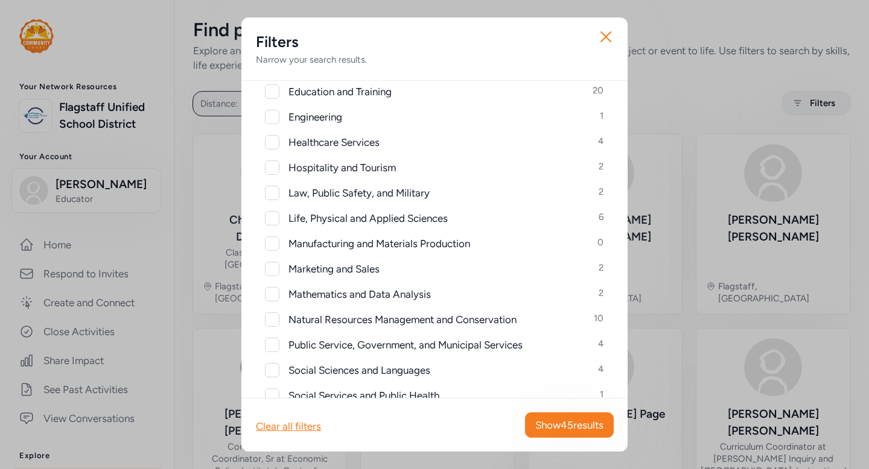
scroll to position [333, 0]
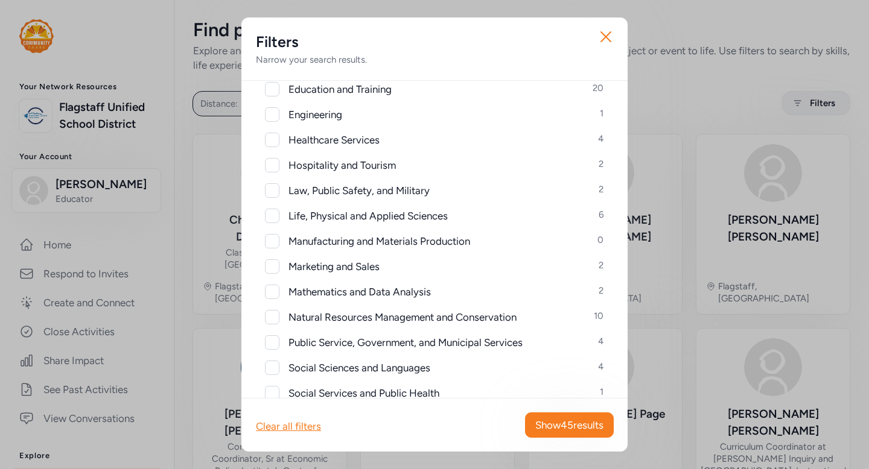
click at [274, 296] on div at bounding box center [272, 292] width 14 height 14
checkbox input "true"
click at [577, 428] on span "Show 2 results" at bounding box center [573, 425] width 62 height 14
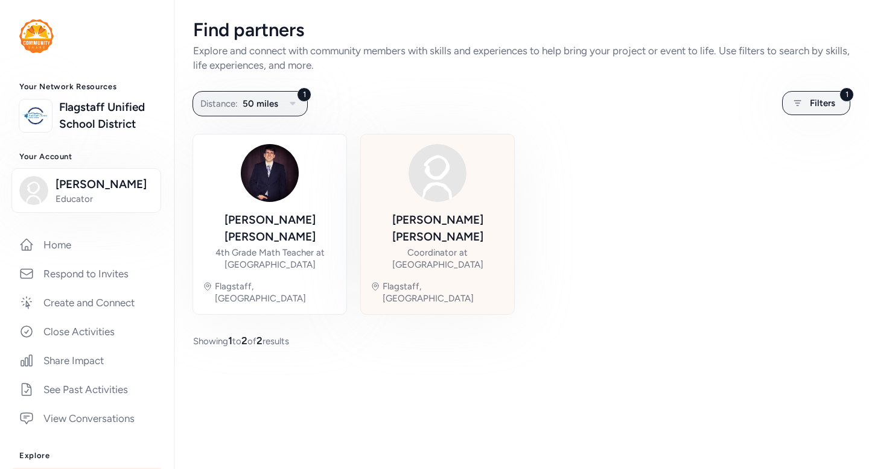
click at [428, 247] on div "Coordinator at [GEOGRAPHIC_DATA]" at bounding box center [437, 259] width 134 height 24
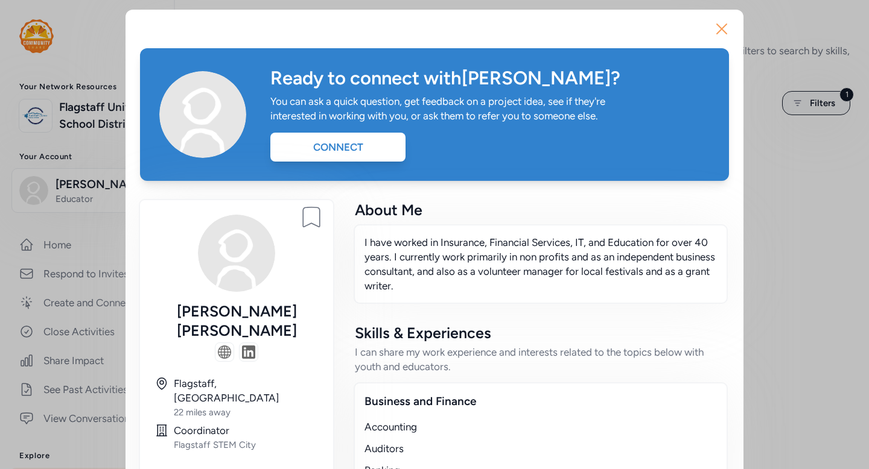
click at [728, 27] on icon "button" at bounding box center [721, 28] width 19 height 19
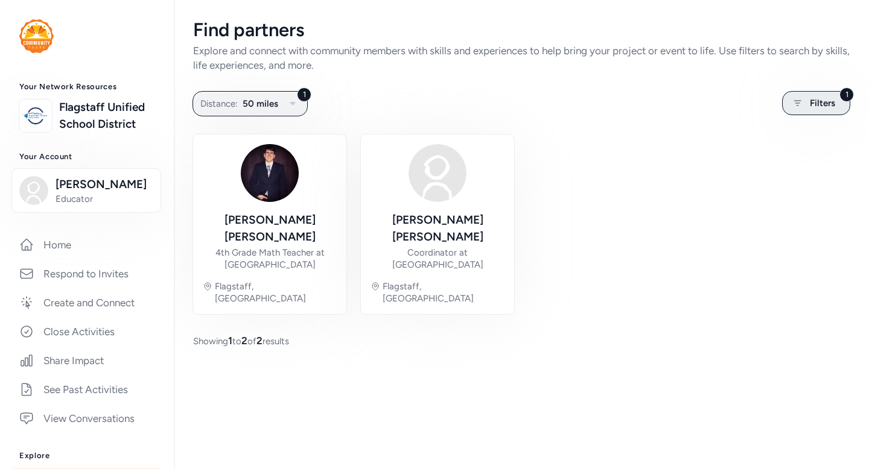
click at [821, 94] on div "1 Filters" at bounding box center [816, 103] width 68 height 24
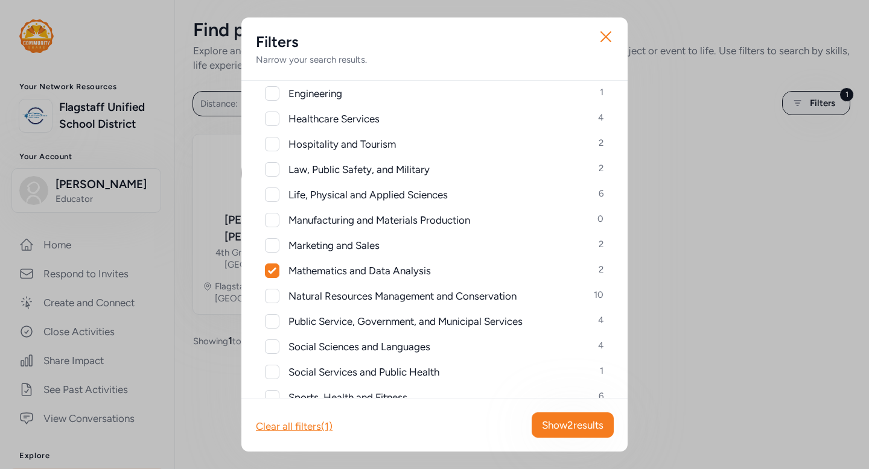
scroll to position [356, 0]
click at [276, 268] on icon at bounding box center [272, 268] width 8 height 7
checkbox input "false"
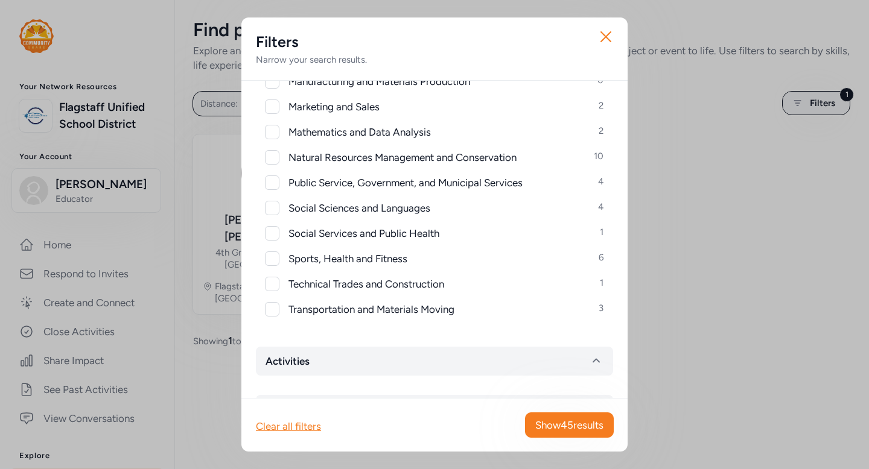
scroll to position [635, 0]
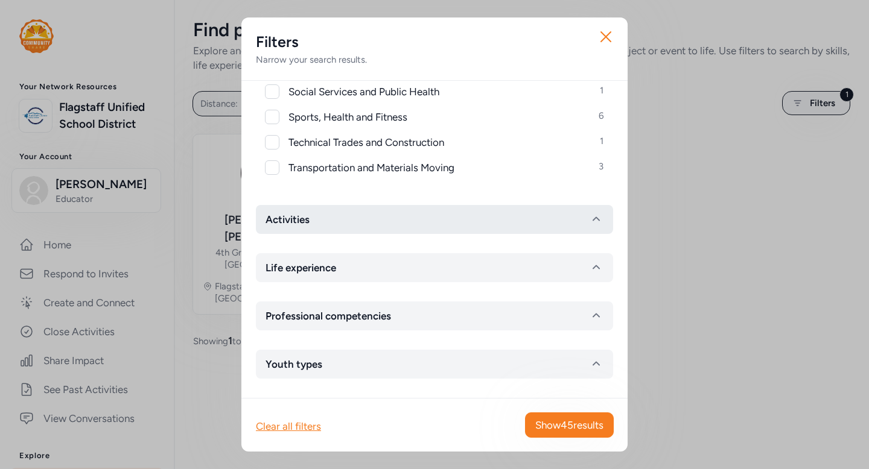
click at [502, 229] on button "Activities" at bounding box center [434, 219] width 357 height 29
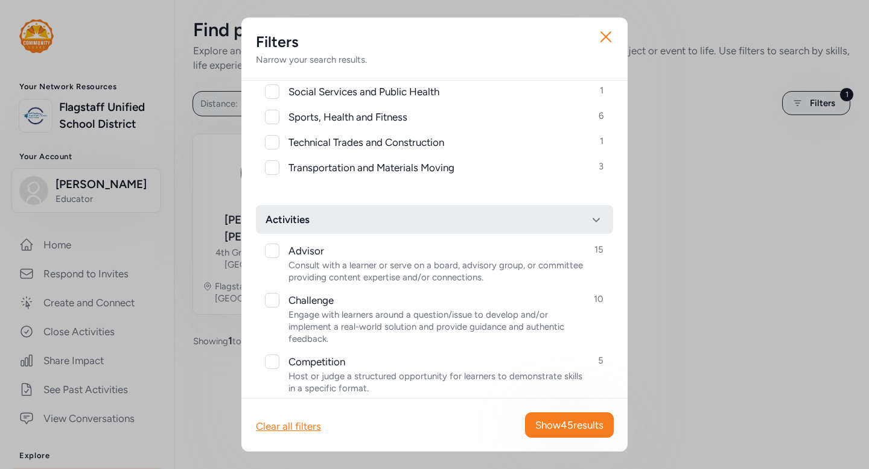
click at [502, 229] on button "Activities" at bounding box center [434, 219] width 357 height 29
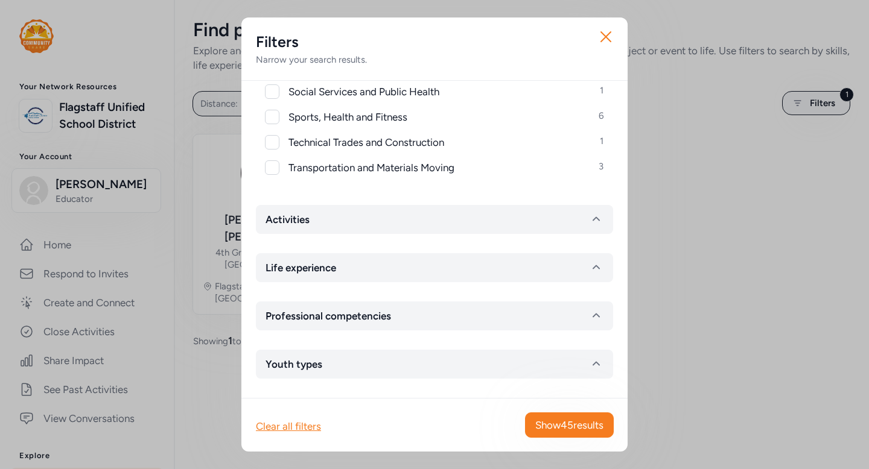
click at [379, 150] on div "Technical Trades and Construction 1" at bounding box center [445, 143] width 315 height 16
